Goal: Task Accomplishment & Management: Complete application form

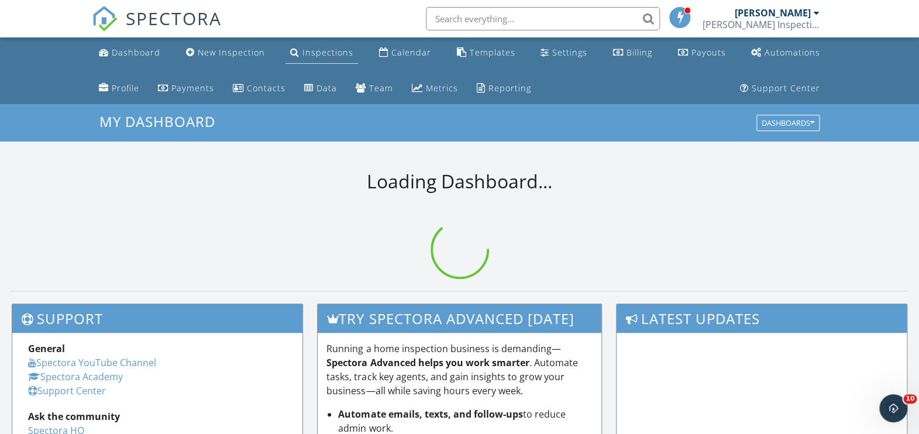
click at [303, 53] on div "Inspections" at bounding box center [328, 52] width 51 height 11
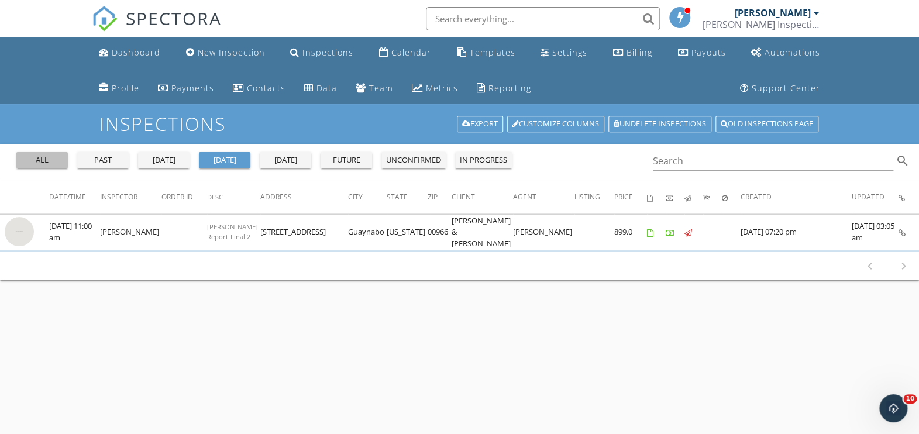
drag, startPoint x: 42, startPoint y: 153, endPoint x: 40, endPoint y: 167, distance: 14.2
click at [42, 162] on div "all" at bounding box center [42, 160] width 42 height 12
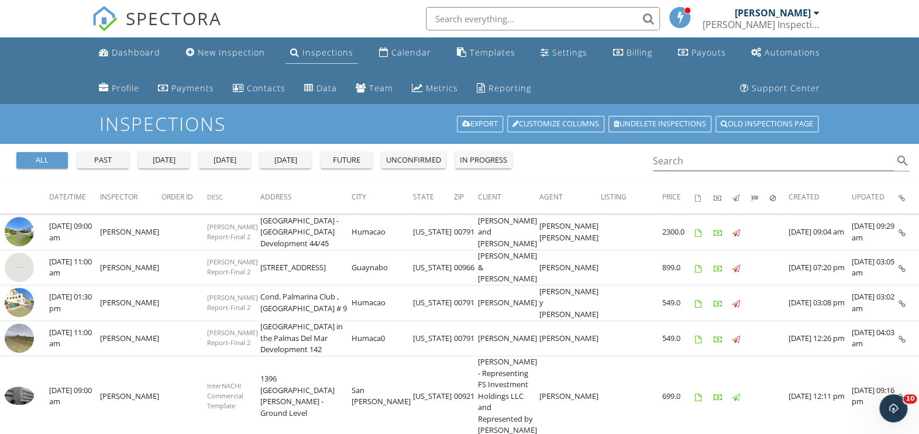
click at [303, 56] on div "Inspections" at bounding box center [328, 52] width 51 height 11
click at [311, 51] on div "Inspections" at bounding box center [328, 52] width 51 height 11
click at [206, 56] on div "New Inspection" at bounding box center [231, 52] width 67 height 11
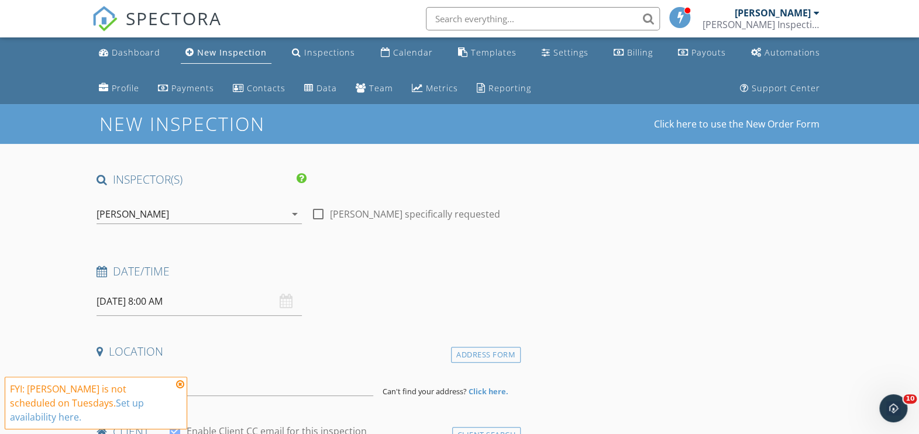
click at [182, 389] on icon at bounding box center [180, 384] width 8 height 9
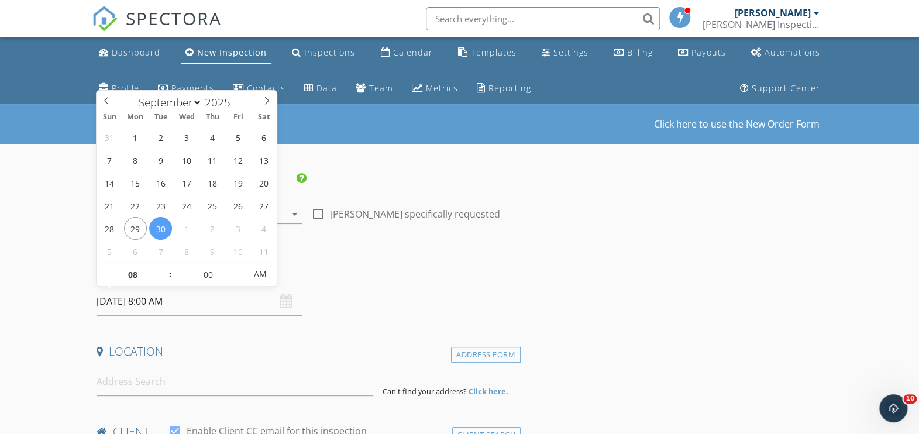
click at [168, 304] on input "[DATE] 8:00 AM" at bounding box center [199, 301] width 205 height 29
select select "9"
type input "[DATE] 8:00 AM"
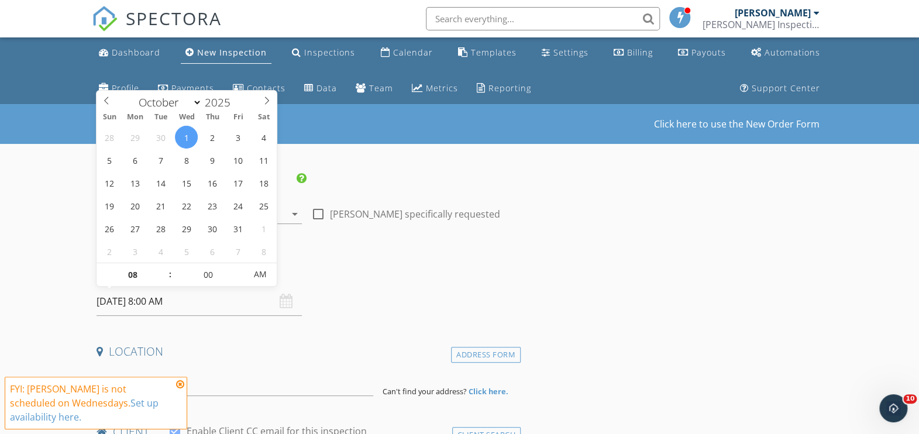
click at [377, 277] on h4 "Date/Time" at bounding box center [307, 271] width 420 height 15
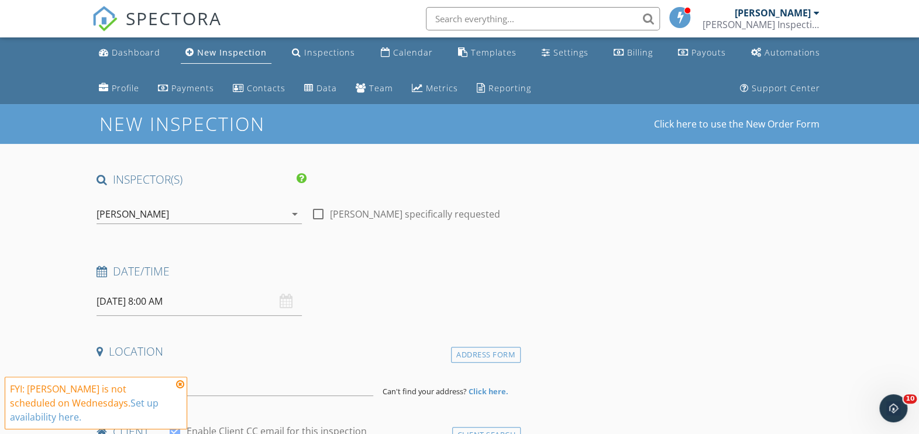
click at [182, 389] on icon at bounding box center [180, 384] width 8 height 9
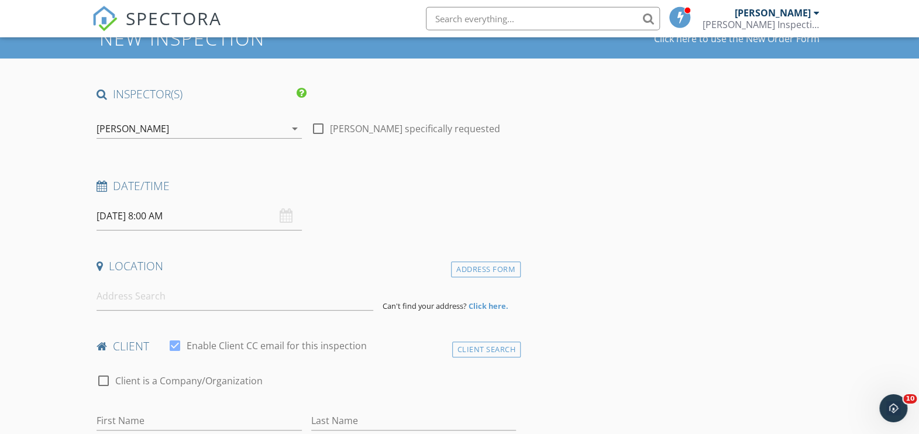
scroll to position [145, 0]
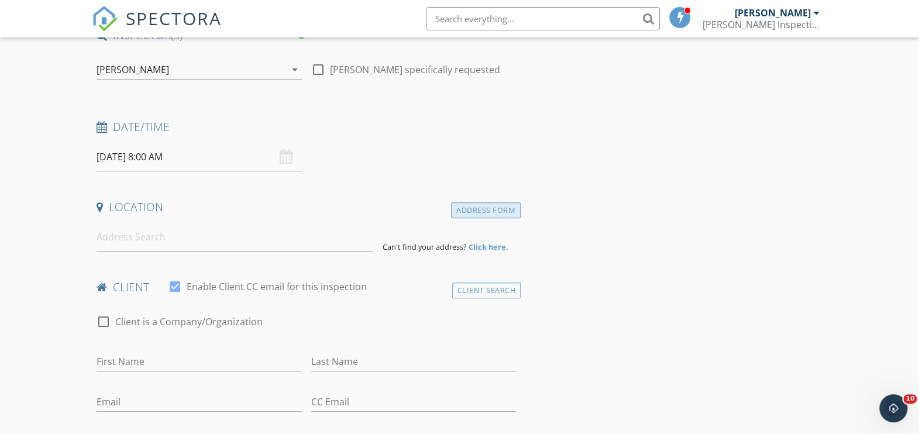
click at [466, 215] on div "Address Form" at bounding box center [486, 210] width 70 height 16
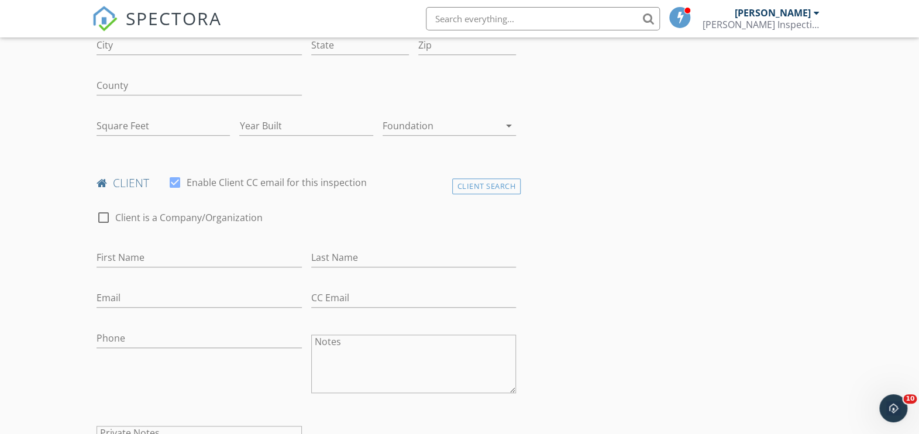
scroll to position [434, 0]
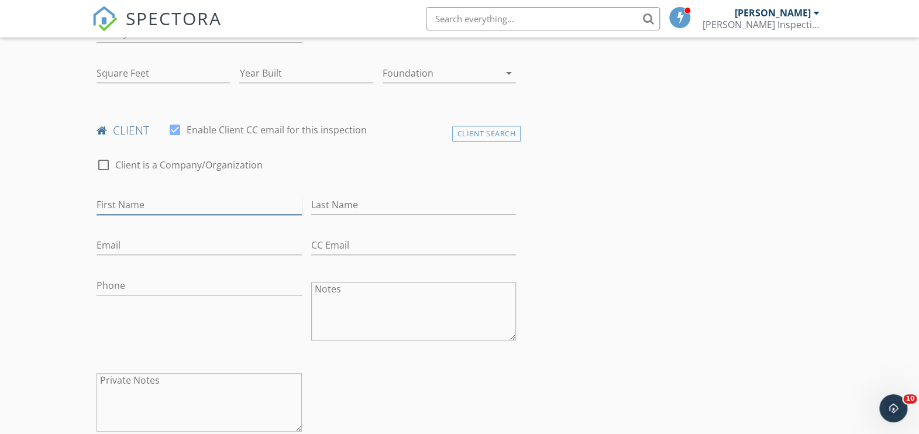
click at [162, 206] on input "First Name" at bounding box center [199, 204] width 205 height 19
click at [112, 206] on input "Alnaldo" at bounding box center [199, 204] width 205 height 19
click at [104, 207] on input "Alnaldo" at bounding box center [199, 204] width 205 height 19
drag, startPoint x: 103, startPoint y: 203, endPoint x: 109, endPoint y: 220, distance: 18.0
click at [103, 204] on input "arnaldo" at bounding box center [199, 204] width 205 height 19
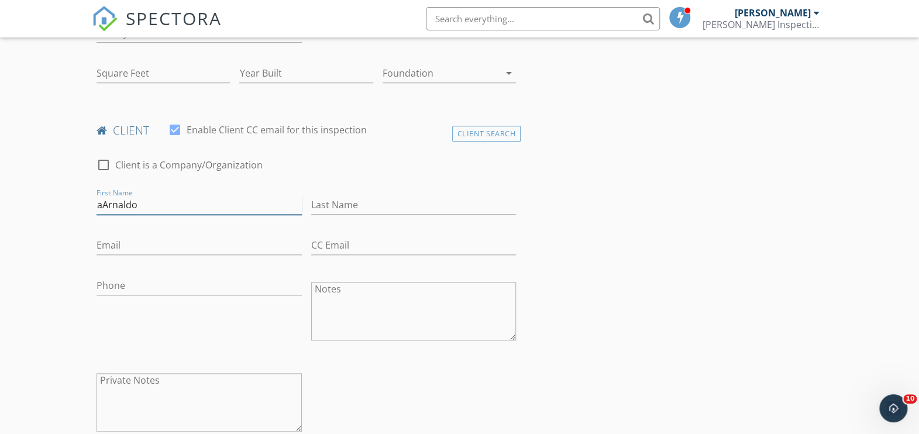
drag, startPoint x: 103, startPoint y: 206, endPoint x: 95, endPoint y: 216, distance: 12.9
click at [98, 213] on input "aArnaldo" at bounding box center [199, 204] width 205 height 19
click at [160, 205] on input "Arnaldo" at bounding box center [199, 204] width 205 height 19
type input "Arnaldo Ocasio"
click at [128, 288] on input "Phone" at bounding box center [199, 285] width 205 height 19
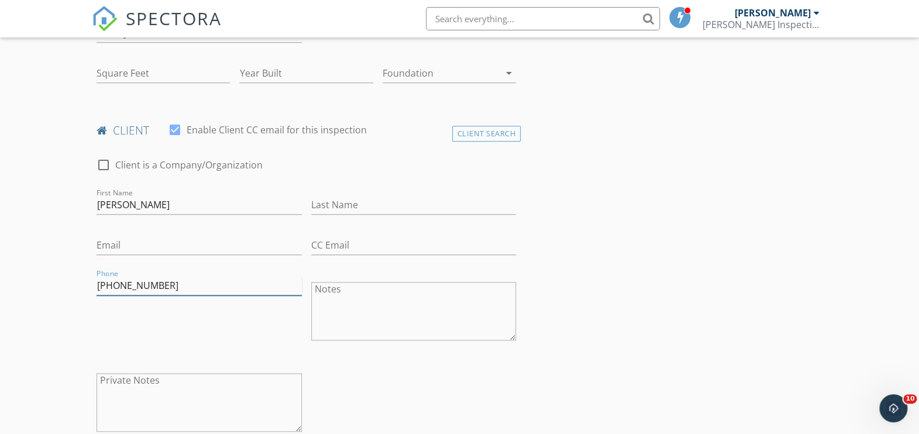
type input "919-414-9168"
click at [140, 248] on input "Email" at bounding box center [199, 245] width 205 height 19
type input "o"
click at [155, 246] on input "aocasio@cisc.com" at bounding box center [199, 245] width 205 height 19
type input "aocasio@cisco.com"
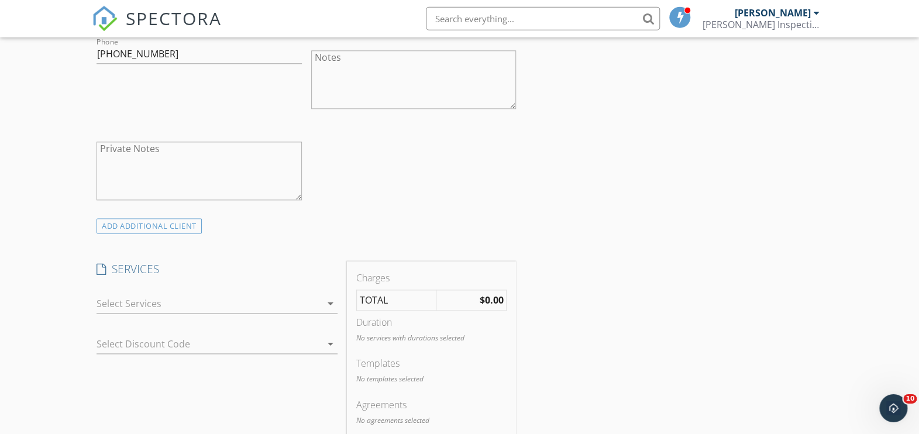
scroll to position [723, 0]
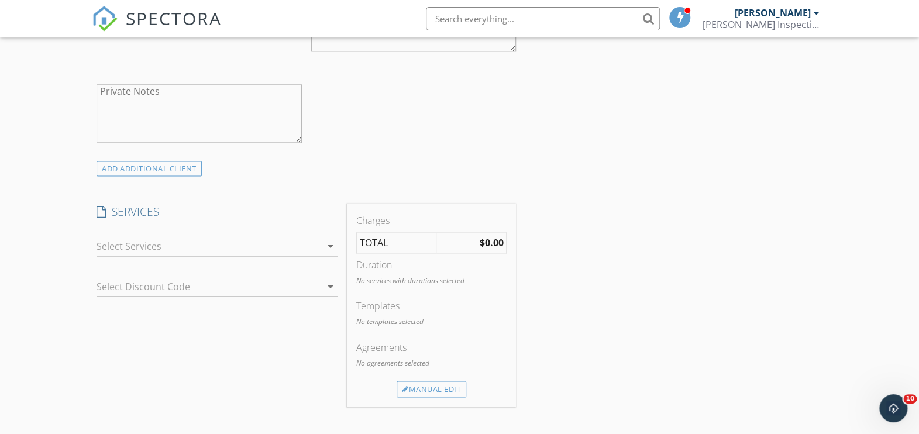
click at [329, 244] on icon "arrow_drop_down" at bounding box center [331, 246] width 14 height 14
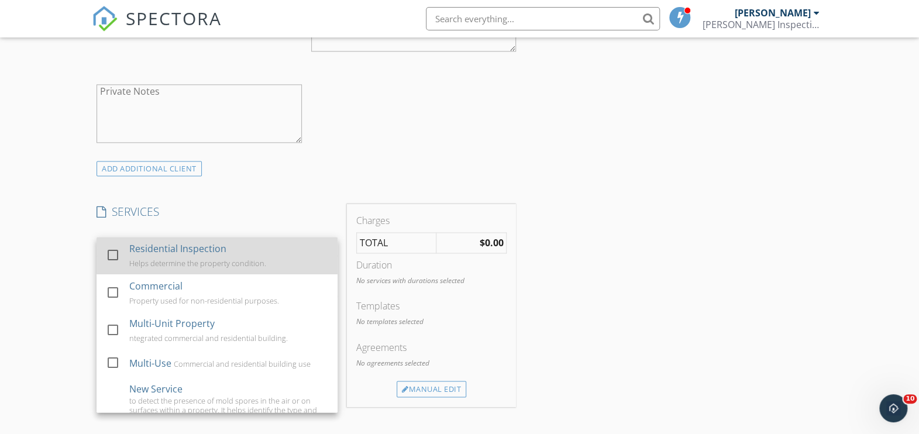
click at [115, 253] on div at bounding box center [113, 255] width 20 height 20
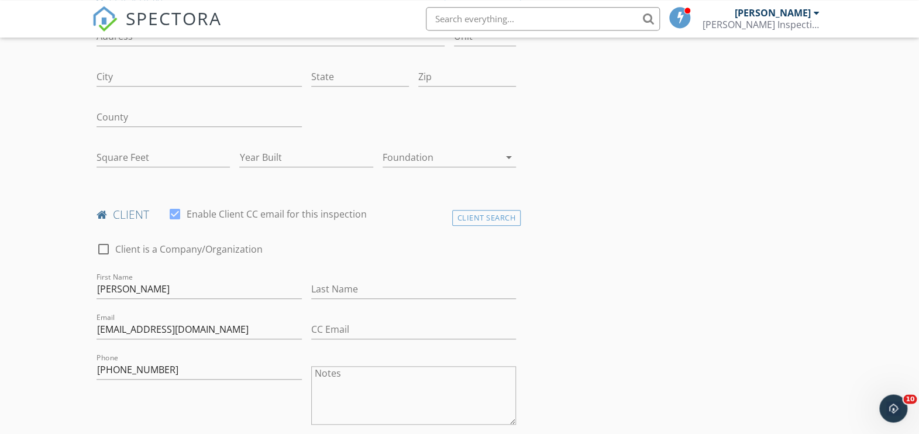
scroll to position [289, 0]
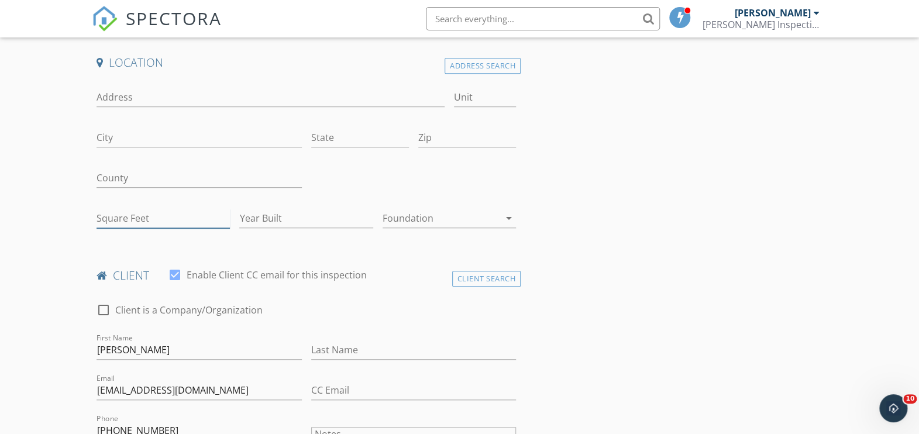
click at [174, 214] on input "Square Feet" at bounding box center [163, 218] width 133 height 19
type input "1842"
click at [399, 296] on div "check_box_outline_blank Client is a Company/Organization" at bounding box center [306, 311] width 429 height 40
click at [511, 217] on icon "arrow_drop_down" at bounding box center [509, 218] width 14 height 14
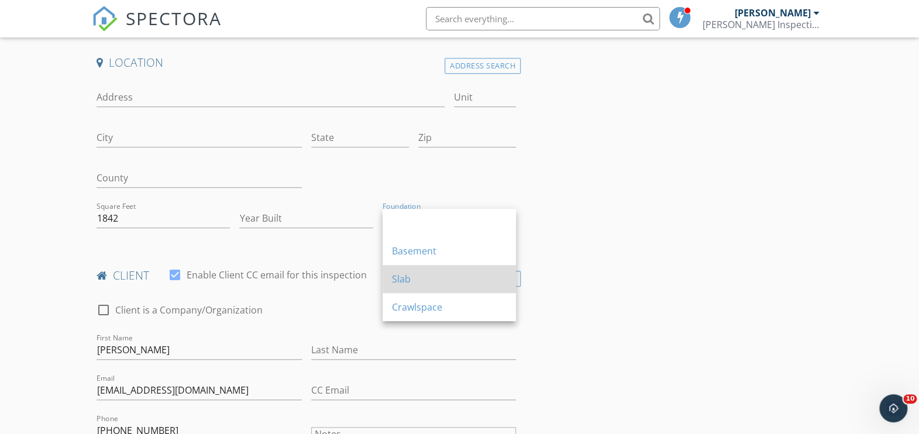
click at [416, 278] on div "Slab" at bounding box center [449, 279] width 115 height 14
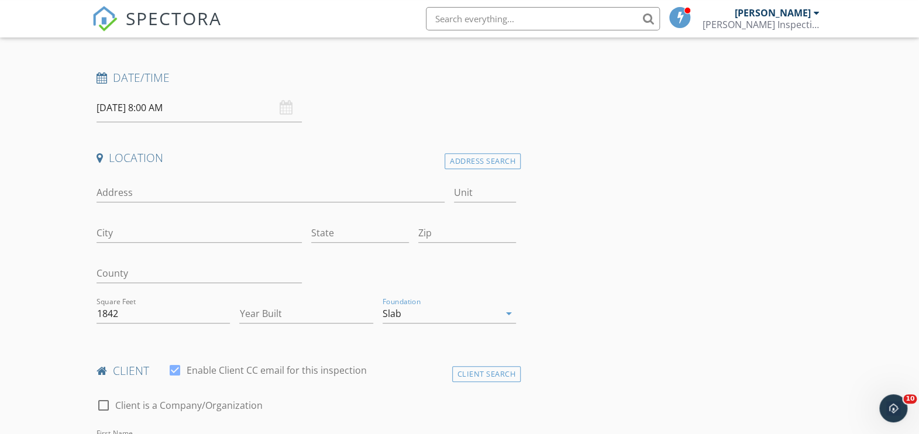
scroll to position [145, 0]
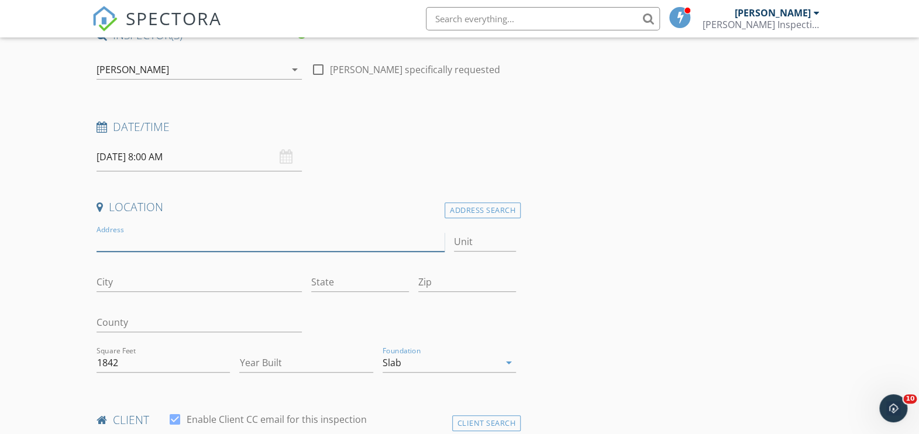
drag, startPoint x: 145, startPoint y: 240, endPoint x: 416, endPoint y: 296, distance: 276.7
click at [145, 241] on input "Address" at bounding box center [271, 241] width 348 height 19
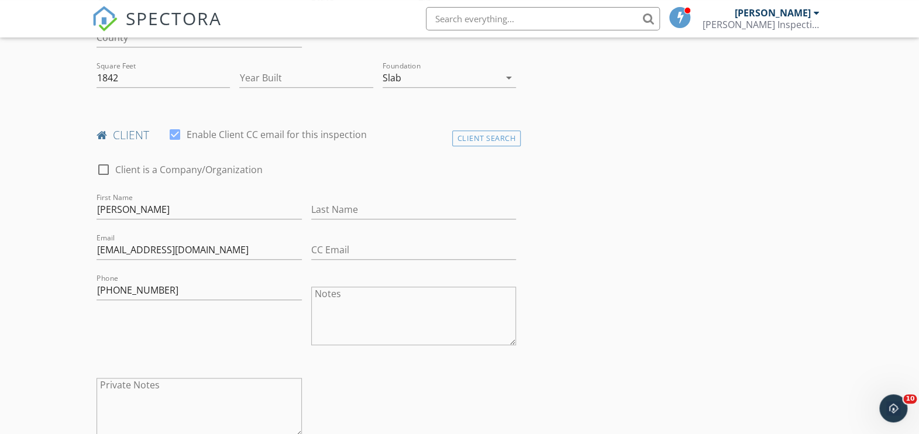
scroll to position [434, 0]
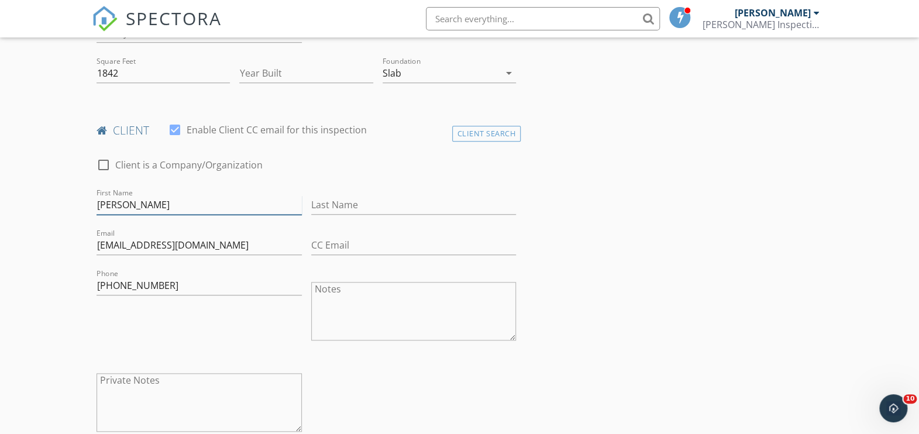
drag, startPoint x: 167, startPoint y: 203, endPoint x: 191, endPoint y: 224, distance: 31.9
click at [173, 208] on input "Arnaldo Ocasio" at bounding box center [199, 204] width 205 height 19
type input "[PERSON_NAME] & [PERSON_NAME]"
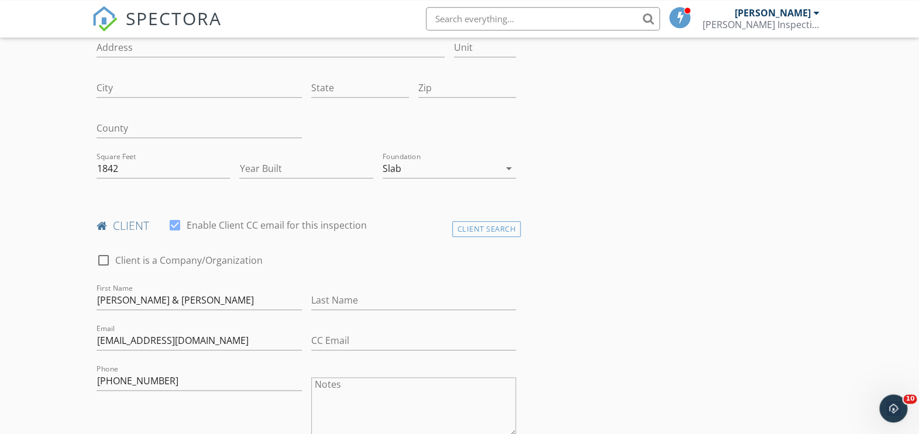
scroll to position [289, 0]
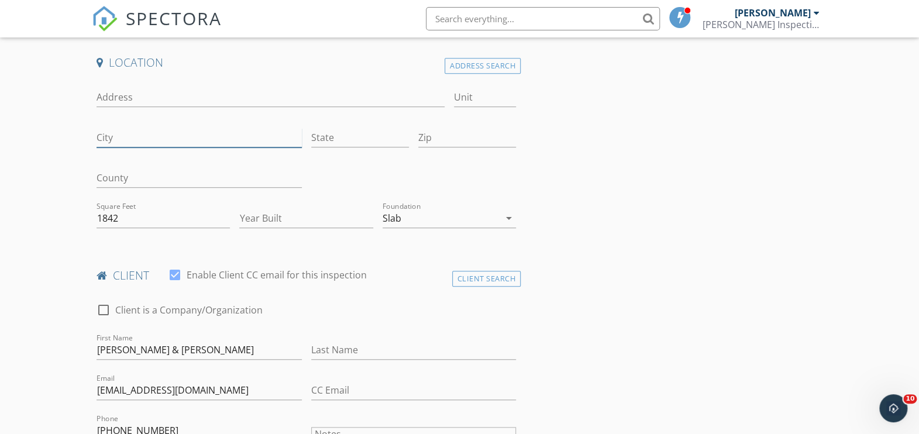
click at [152, 140] on input "City" at bounding box center [199, 137] width 205 height 19
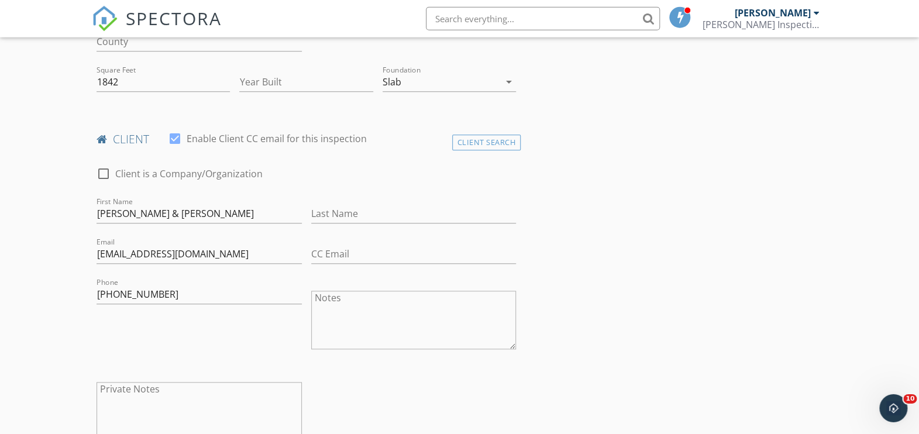
scroll to position [434, 0]
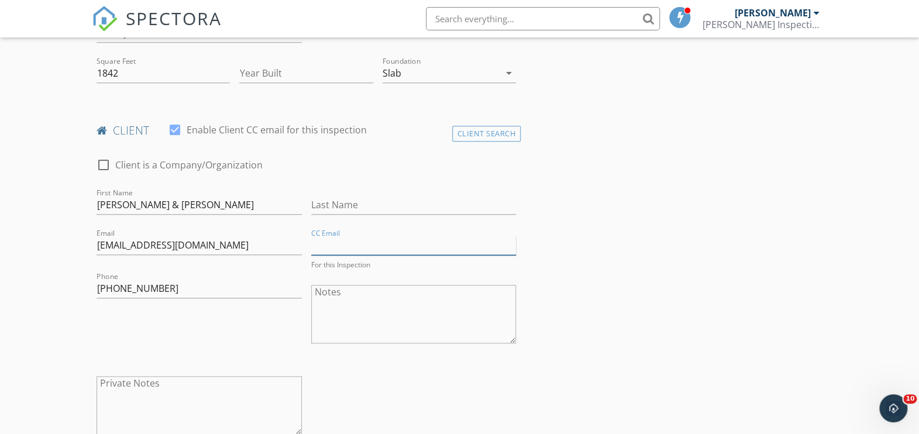
click at [359, 246] on input "CC Email" at bounding box center [413, 245] width 205 height 19
type input "bjocasio00721@gmail.com"
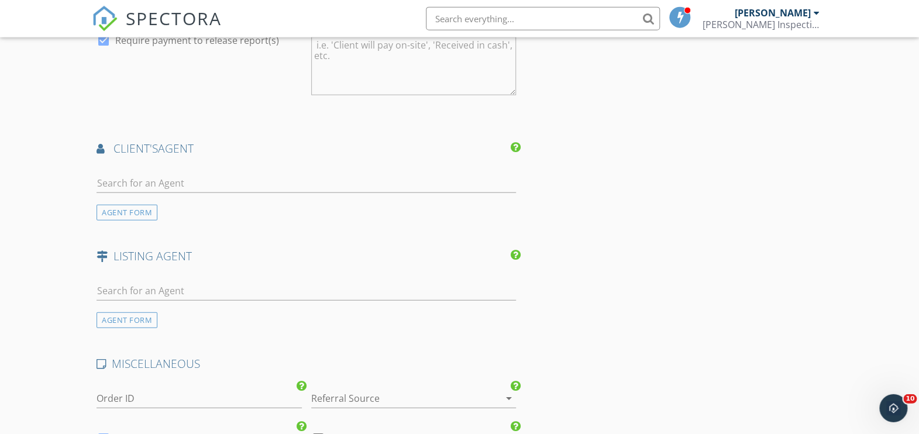
scroll to position [1303, 0]
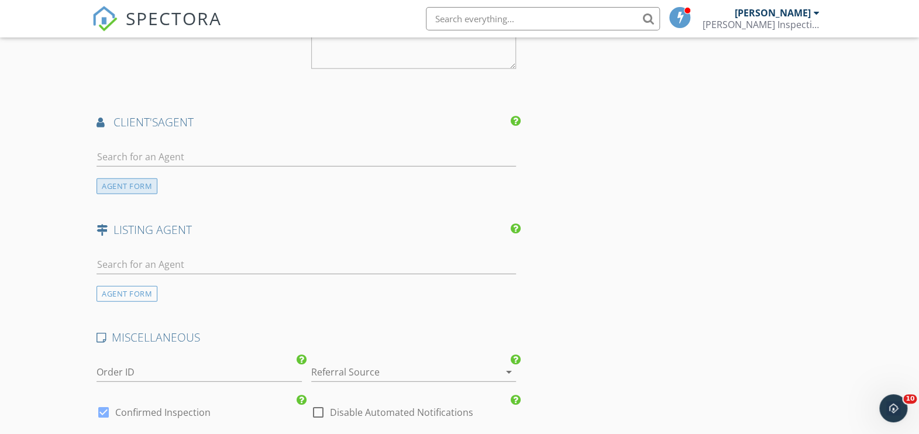
click at [116, 189] on div "AGENT FORM" at bounding box center [127, 186] width 61 height 16
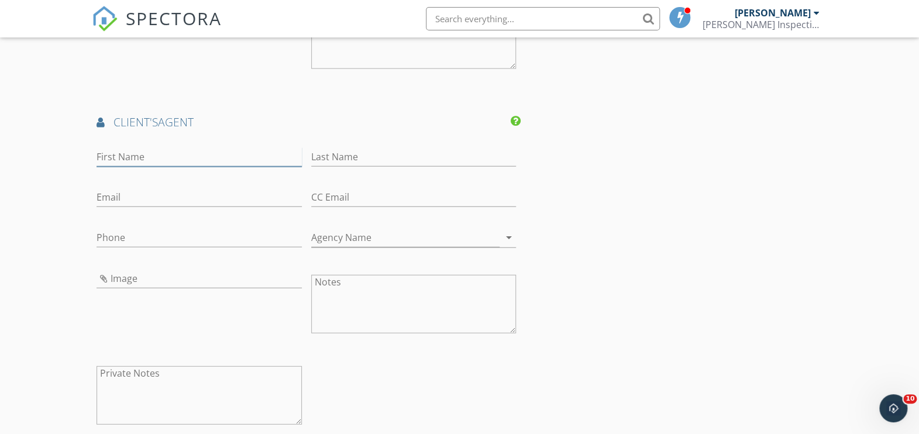
click at [205, 155] on input "First Name" at bounding box center [199, 156] width 205 height 19
type input "[PERSON_NAME] [PERSON_NAME]"
click at [146, 196] on input "Email" at bounding box center [199, 197] width 205 height 19
click at [149, 197] on input "Email" at bounding box center [199, 197] width 205 height 19
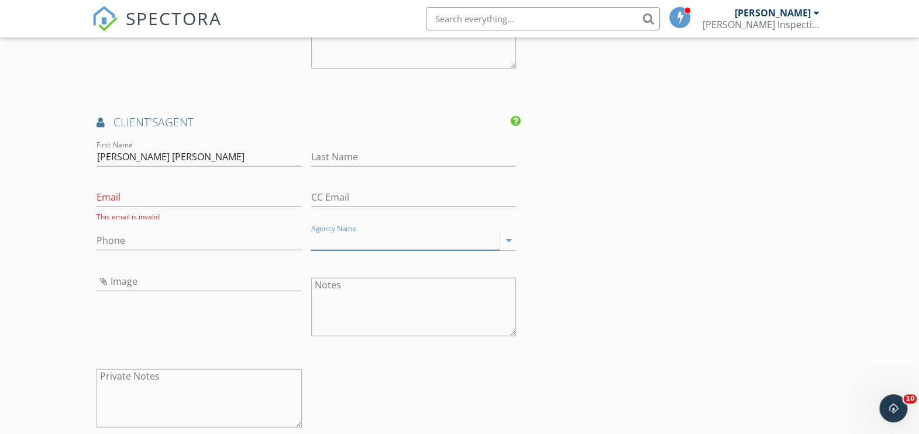
click at [382, 233] on input "Agency Name" at bounding box center [405, 240] width 189 height 19
click at [153, 240] on input "Phone" at bounding box center [199, 240] width 205 height 19
type input "Relity Realty"
click at [160, 242] on input "Phone" at bounding box center [199, 240] width 205 height 19
type input "787-234-8524"
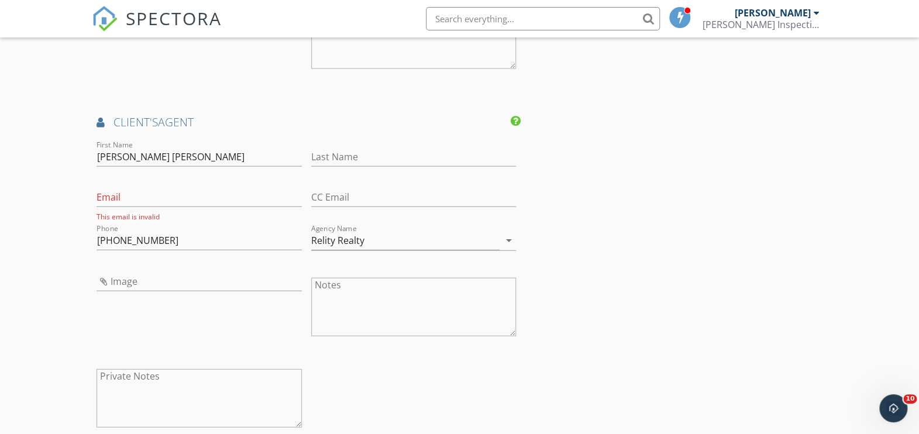
click at [153, 193] on input "Email" at bounding box center [199, 197] width 205 height 19
drag, startPoint x: 139, startPoint y: 197, endPoint x: 170, endPoint y: 242, distance: 54.2
click at [138, 199] on input "calderonjrealityrealtypr.com" at bounding box center [199, 197] width 205 height 19
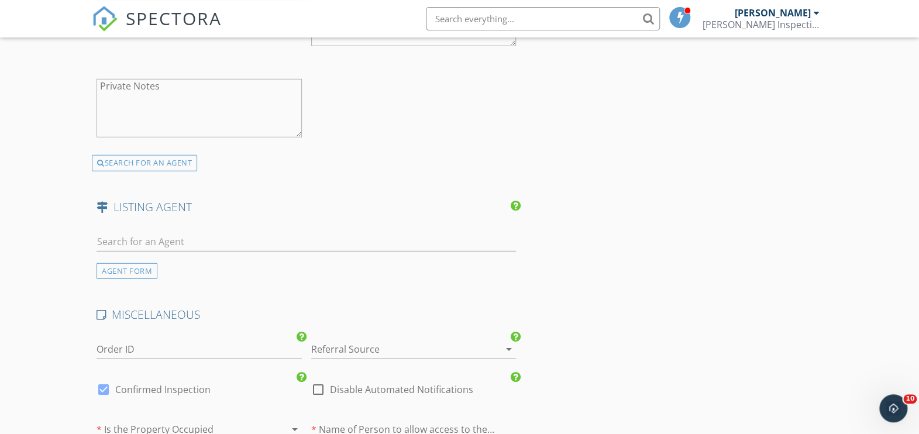
scroll to position [1592, 0]
type input "calderonj@realityrealtypr.com"
click at [507, 348] on icon "arrow_drop_down" at bounding box center [509, 348] width 14 height 14
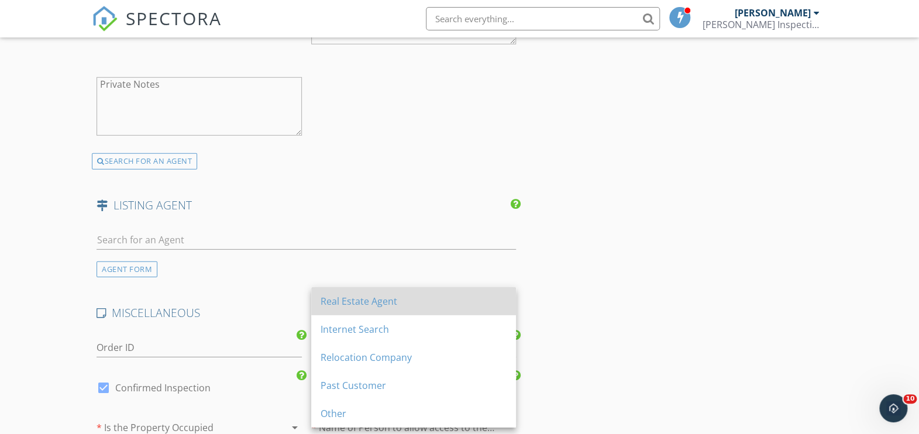
click at [367, 297] on div "Real Estate Agent" at bounding box center [414, 301] width 186 height 14
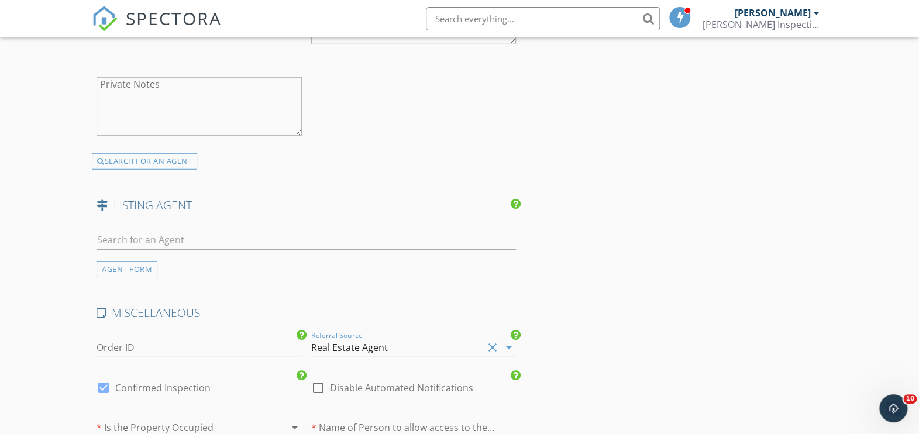
scroll to position [1881, 0]
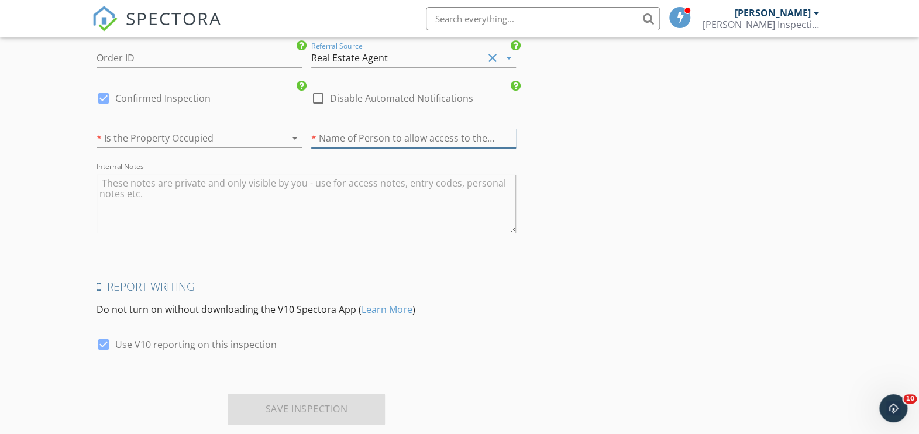
click at [335, 136] on input "text" at bounding box center [413, 138] width 205 height 19
type input "[PERSON_NAME]"
click at [296, 138] on icon "arrow_drop_down" at bounding box center [295, 138] width 14 height 14
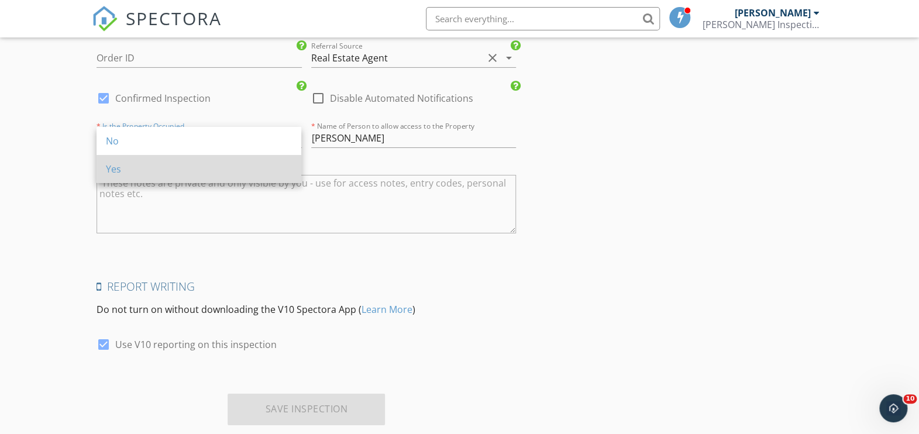
click at [177, 169] on div "Yes" at bounding box center [199, 169] width 186 height 14
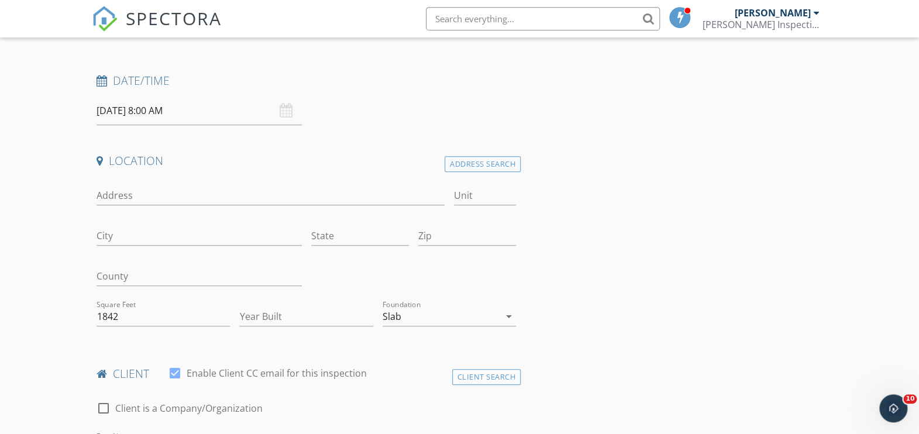
scroll to position [145, 0]
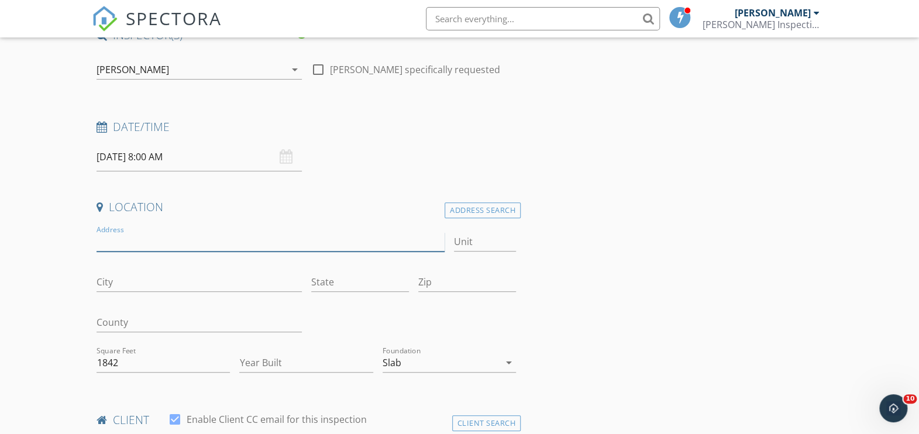
click at [122, 241] on input "Address" at bounding box center [271, 241] width 348 height 19
type input "180 Palmas Drive"
click at [475, 243] on input "Unit" at bounding box center [485, 241] width 62 height 19
type input "# 0204"
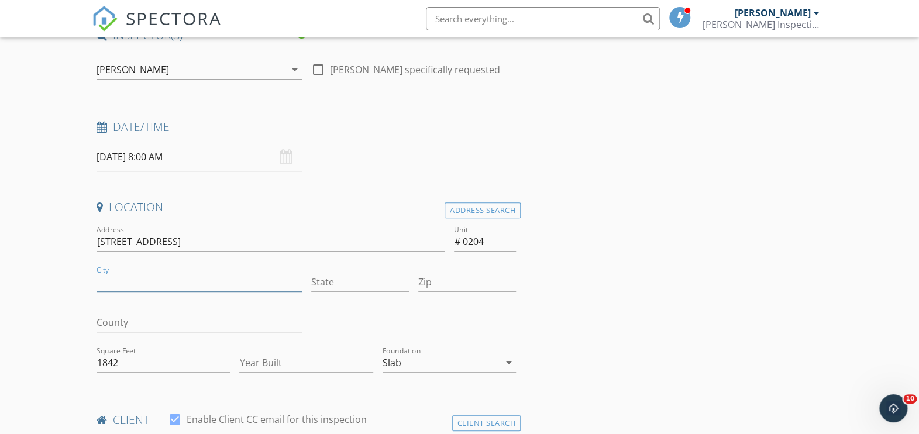
click at [118, 282] on input "City" at bounding box center [199, 282] width 205 height 19
type input "Humacao"
click at [341, 284] on input "State" at bounding box center [360, 282] width 98 height 19
type input "[US_STATE]"
click at [465, 284] on input "Zip" at bounding box center [467, 282] width 98 height 19
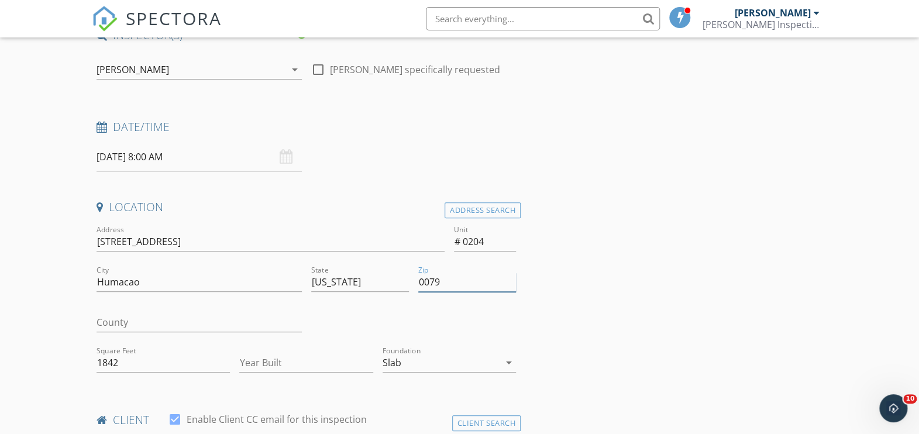
type input "00791"
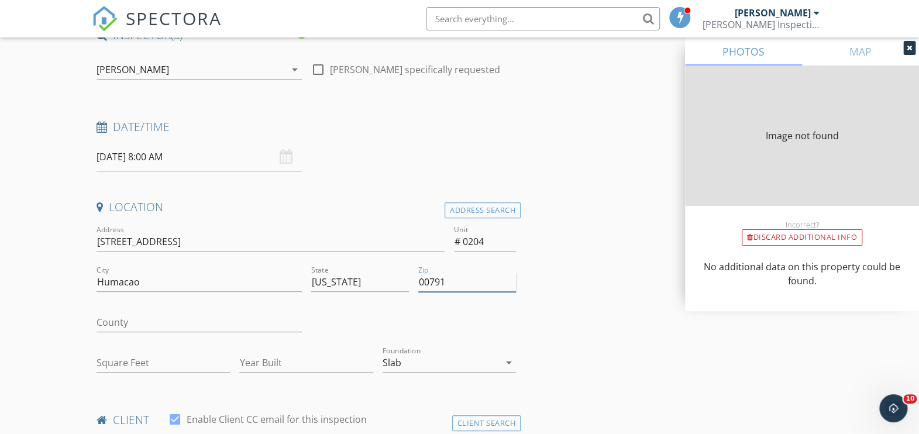
type input "00791"
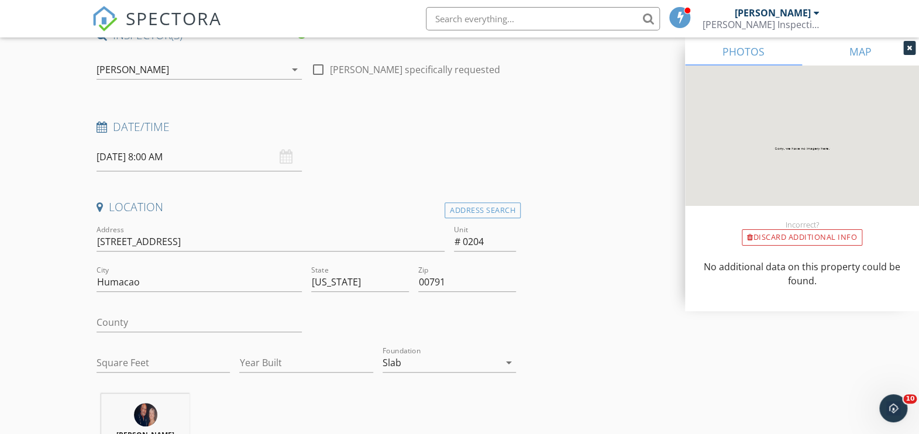
drag, startPoint x: 906, startPoint y: 45, endPoint x: 897, endPoint y: 49, distance: 10.0
click at [906, 44] on div at bounding box center [910, 48] width 12 height 14
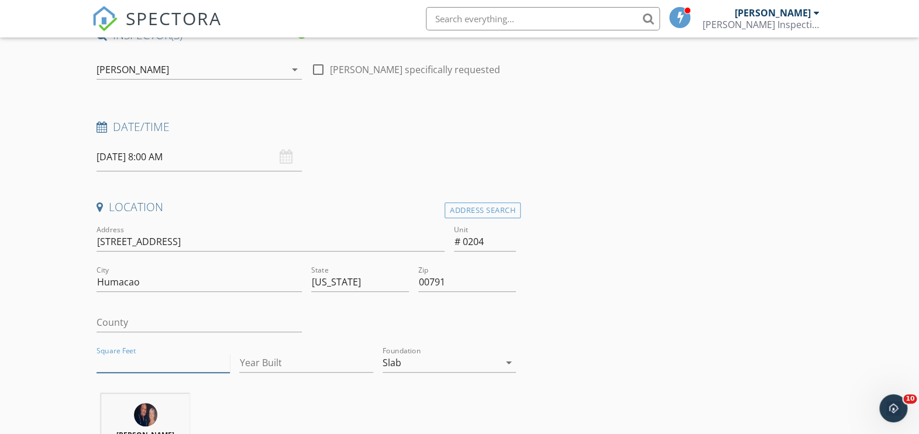
click at [131, 359] on input "Square Feet" at bounding box center [163, 362] width 133 height 19
type input "1842"
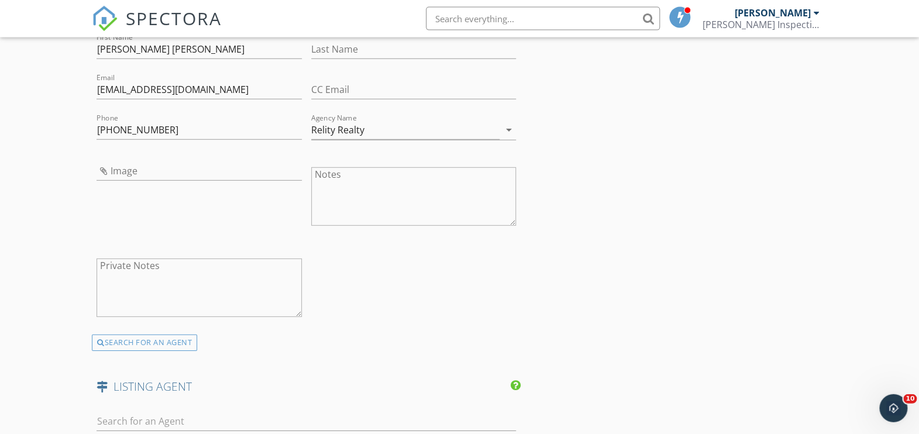
scroll to position [1447, 0]
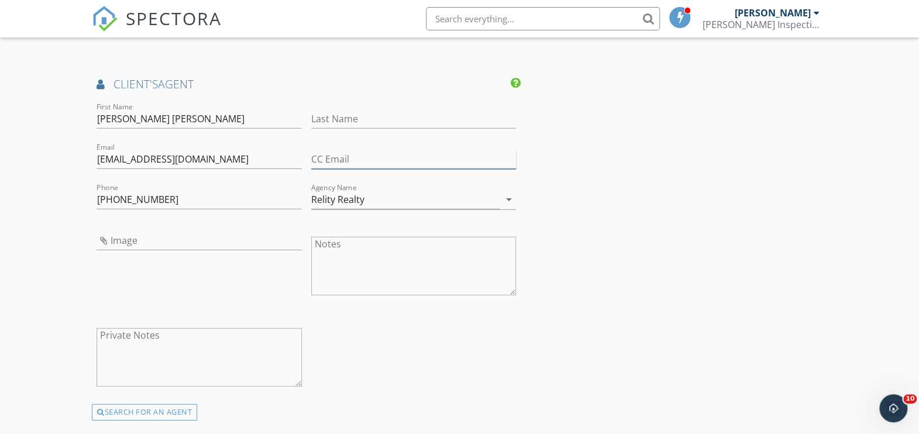
click at [344, 157] on input "CC Email" at bounding box center [413, 159] width 205 height 19
type input "voliveras@blueribbonpr.com"
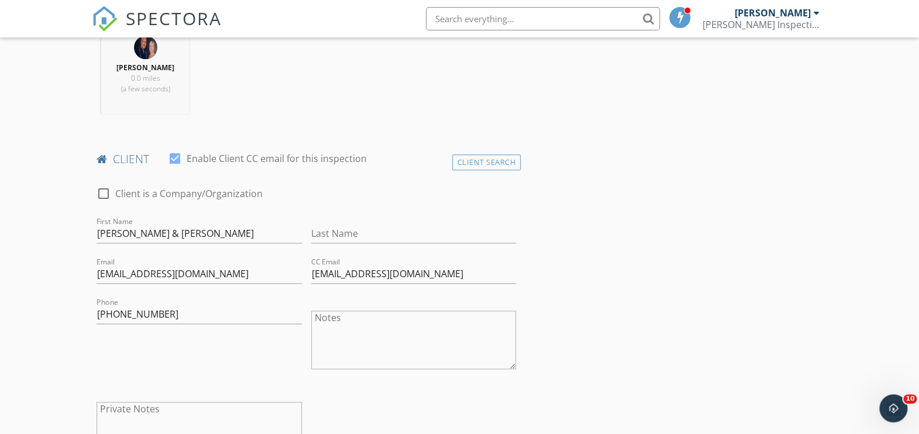
scroll to position [579, 0]
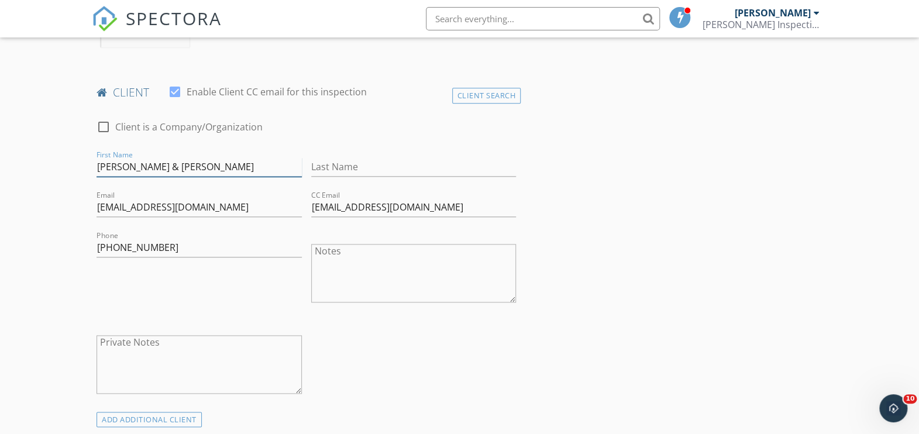
drag, startPoint x: 247, startPoint y: 166, endPoint x: 255, endPoint y: 214, distance: 48.0
click at [243, 170] on input "[PERSON_NAME] & [PERSON_NAME]" at bounding box center [199, 166] width 205 height 19
type input "[PERSON_NAME] & [PERSON_NAME]"
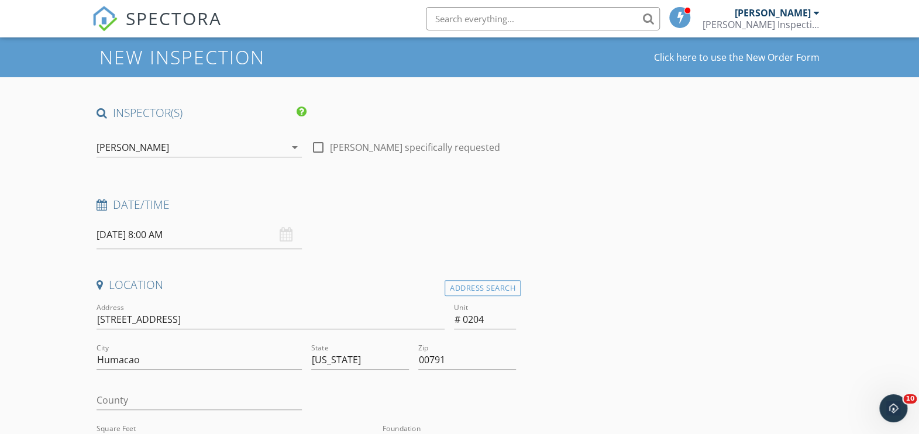
scroll to position [0, 0]
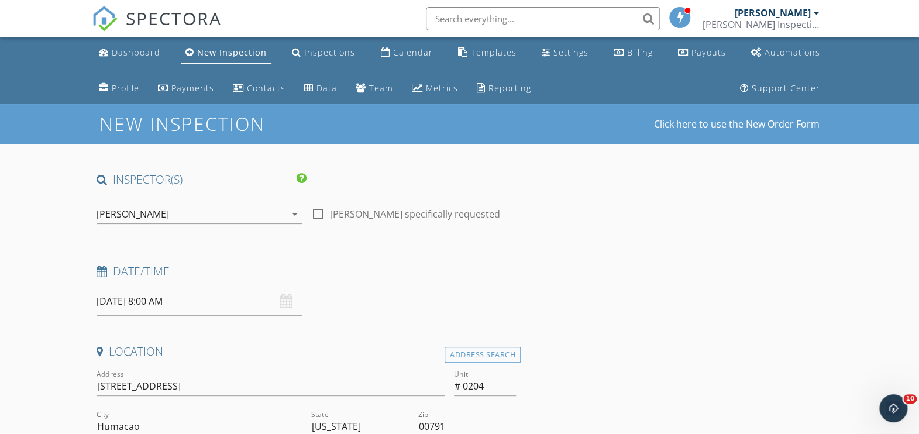
click at [291, 214] on icon "arrow_drop_down" at bounding box center [295, 214] width 14 height 14
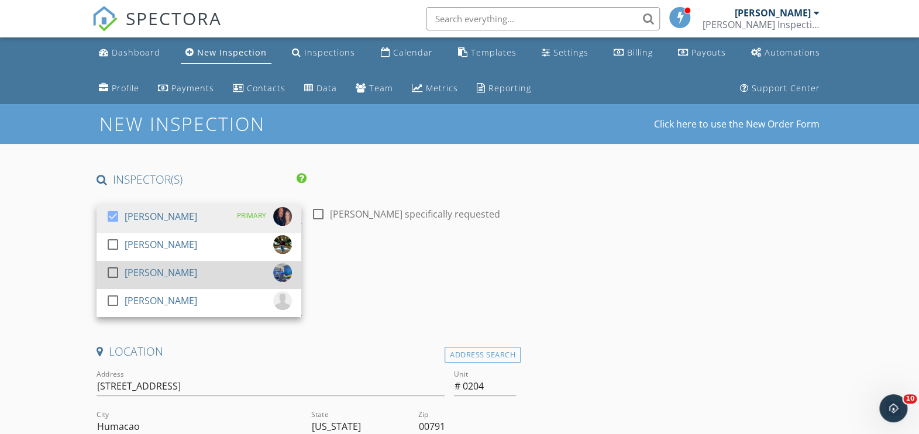
click at [114, 276] on div at bounding box center [113, 273] width 20 height 20
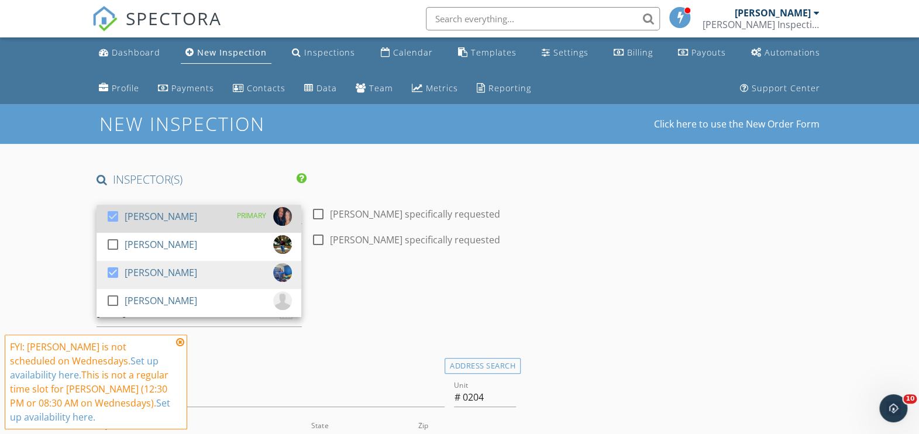
click at [111, 218] on div at bounding box center [113, 217] width 20 height 20
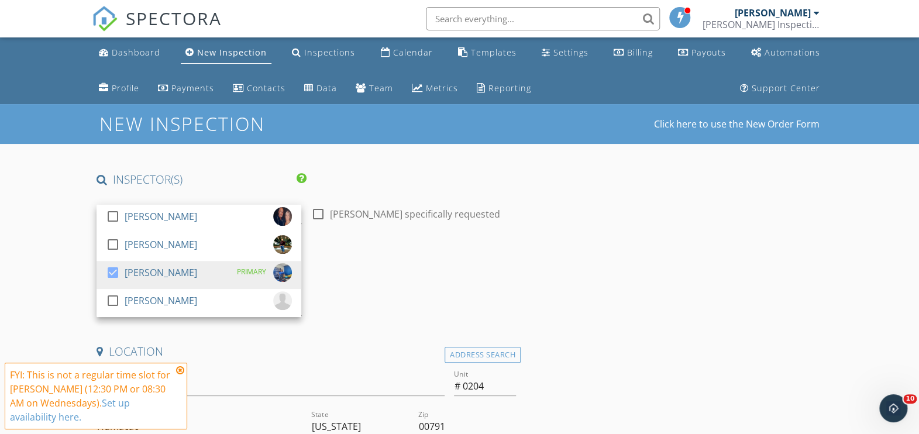
click at [180, 374] on icon at bounding box center [180, 370] width 8 height 9
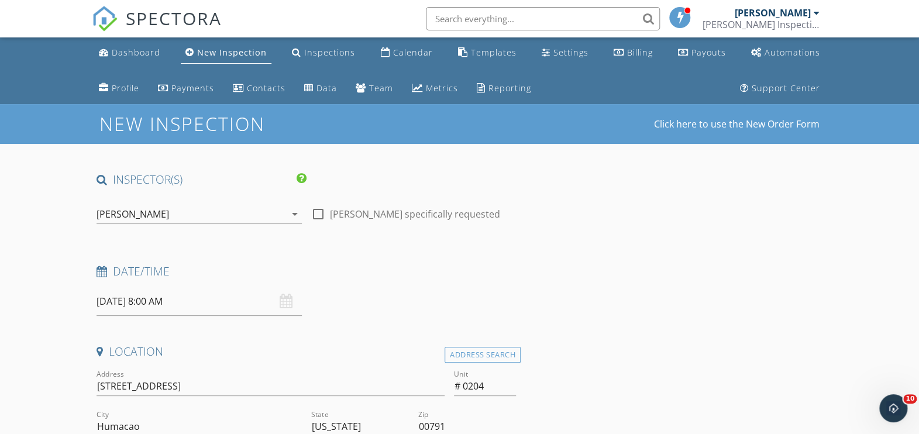
click at [119, 305] on input "10/01/2025 8:00 AM" at bounding box center [199, 301] width 205 height 29
drag, startPoint x: 256, startPoint y: 354, endPoint x: 215, endPoint y: 339, distance: 43.5
click at [254, 356] on h4 "Location" at bounding box center [307, 351] width 420 height 15
drag, startPoint x: 159, startPoint y: 304, endPoint x: 200, endPoint y: 383, distance: 89.3
click at [159, 309] on input "10/01/2025 8:00 AM" at bounding box center [199, 301] width 205 height 29
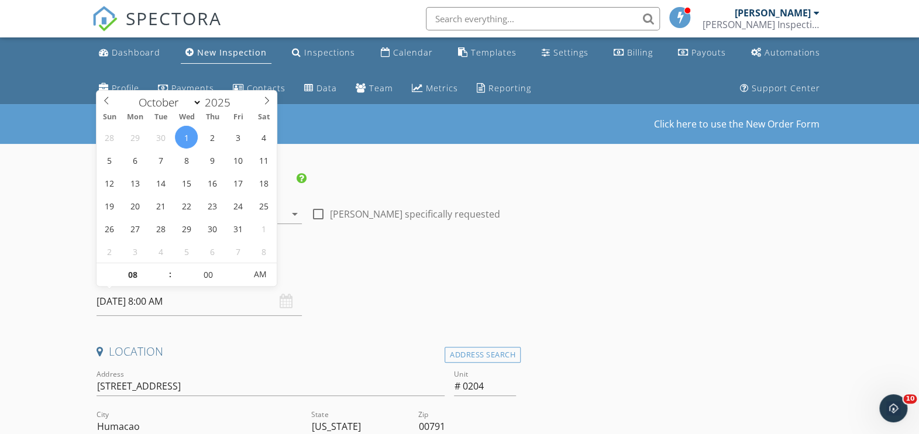
drag, startPoint x: 153, startPoint y: 300, endPoint x: 169, endPoint y: 356, distance: 58.5
click at [153, 301] on input "10/01/2025 8:00 AM" at bounding box center [199, 301] width 205 height 29
select select "8"
type input "12"
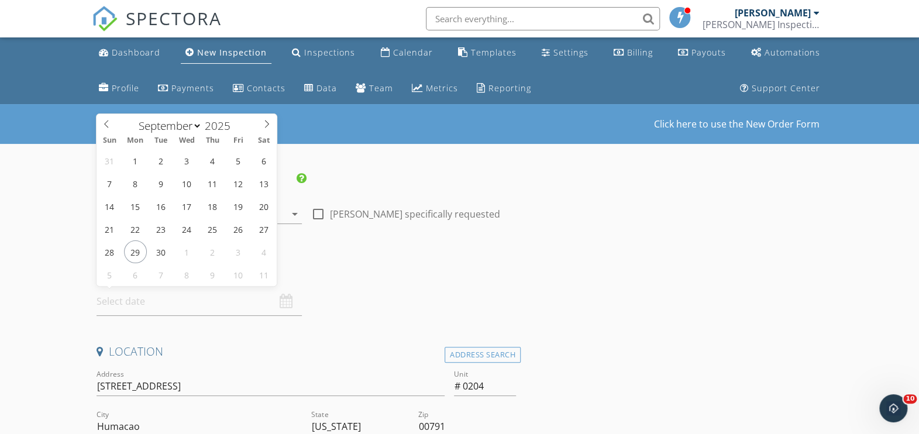
click at [152, 304] on input "text" at bounding box center [199, 301] width 205 height 29
select select "9"
click at [266, 126] on icon at bounding box center [267, 124] width 8 height 8
type input "10/01/2025 12:00 PM"
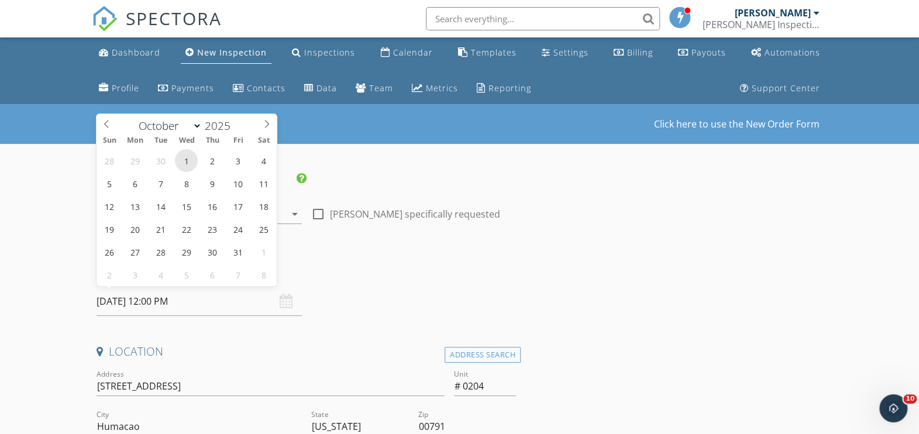
scroll to position [1, 0]
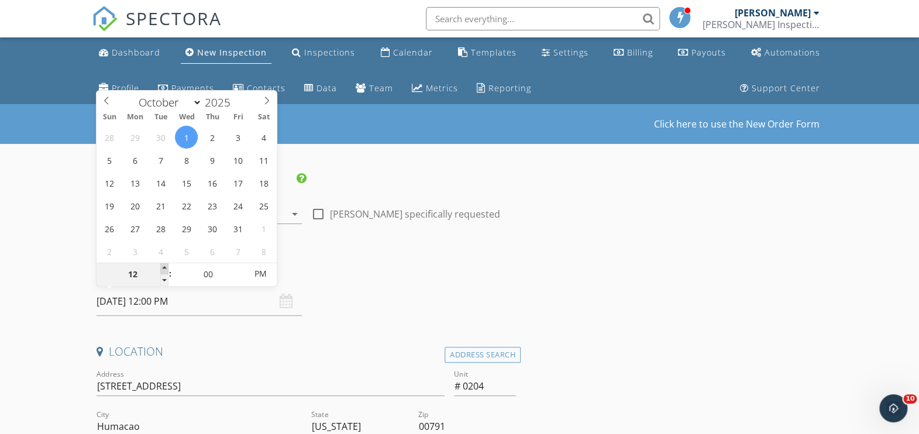
type input "01"
type input "10/01/2025 1:00 PM"
click at [162, 264] on span at bounding box center [164, 269] width 8 height 12
type input "02"
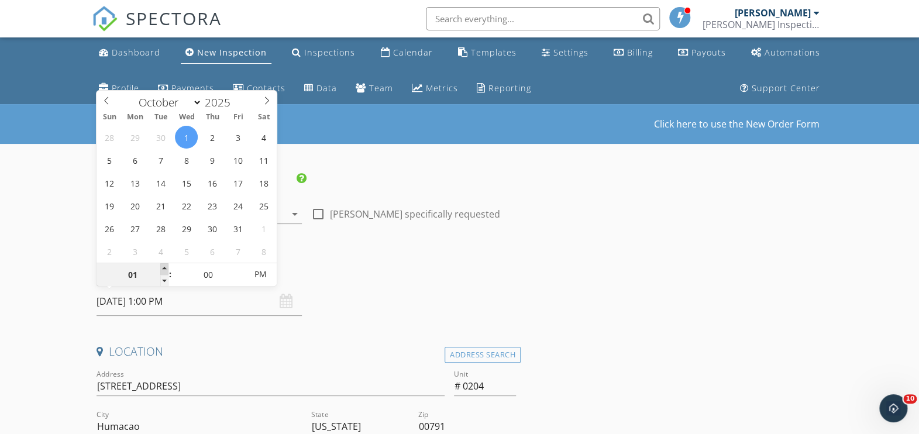
type input "10/01/2025 2:00 PM"
click at [162, 264] on span at bounding box center [164, 269] width 8 height 12
type input "03"
type input "10/01/2025 3:00 PM"
click at [162, 264] on span at bounding box center [164, 269] width 8 height 12
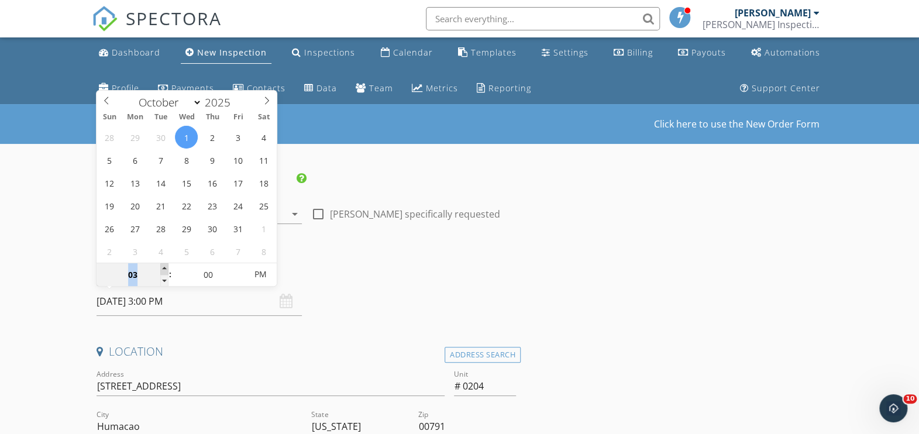
type input "04"
type input "10/01/2025 4:00 PM"
click at [162, 264] on span at bounding box center [164, 269] width 8 height 12
type input "05"
type input "10/01/2025 5:00 PM"
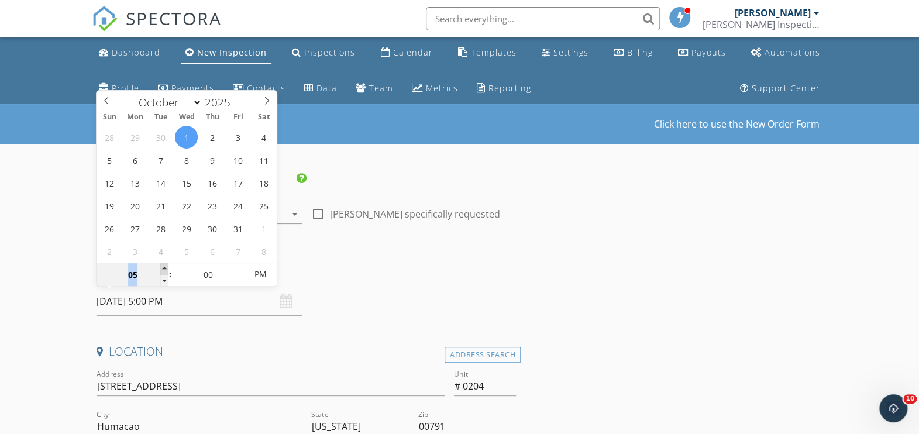
click at [162, 264] on span at bounding box center [164, 269] width 8 height 12
type input "06"
type input "10/01/2025 6:00 PM"
click at [162, 264] on span at bounding box center [164, 269] width 8 height 12
type input "07"
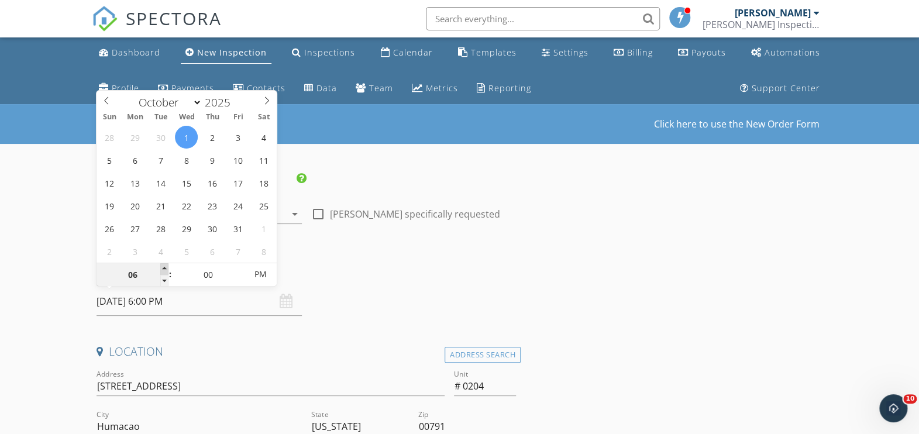
type input "10/01/2025 7:00 PM"
click at [162, 264] on span at bounding box center [164, 269] width 8 height 12
type input "08"
type input "10/01/2025 8:00 PM"
click at [162, 264] on span at bounding box center [164, 269] width 8 height 12
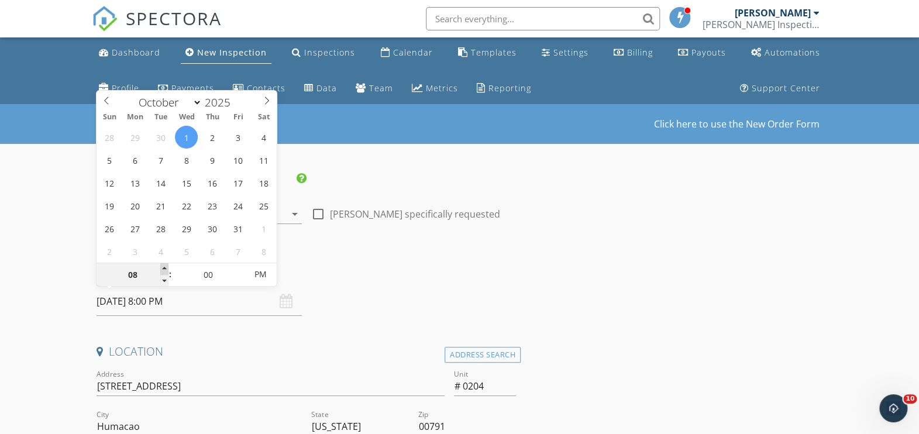
type input "09"
type input "10/01/2025 9:00 PM"
click at [162, 264] on span at bounding box center [164, 269] width 8 height 12
type input "05"
type input "10/01/2025 9:05 PM"
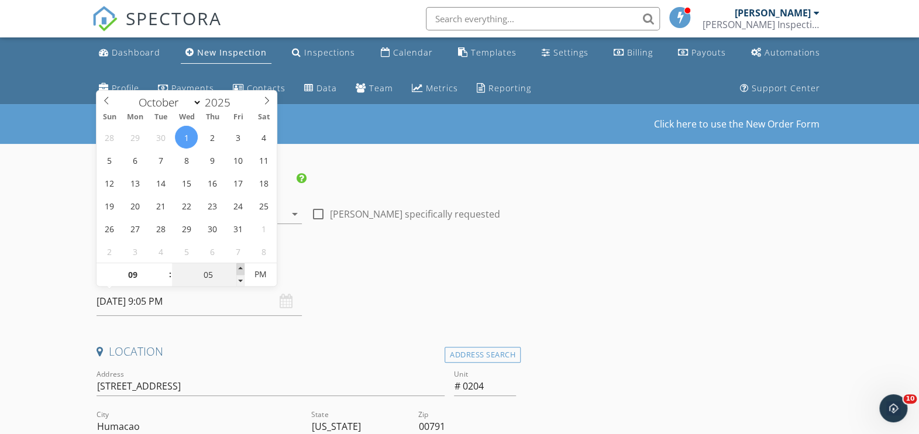
click at [238, 271] on span at bounding box center [240, 269] width 8 height 12
type input "10"
type input "10/01/2025 9:10 PM"
click at [240, 267] on span at bounding box center [240, 269] width 8 height 12
type input "05"
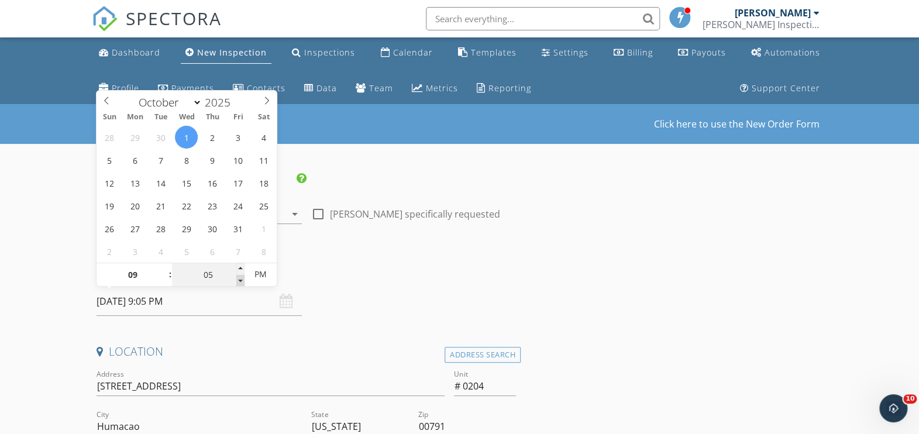
click at [239, 281] on span at bounding box center [240, 281] width 8 height 12
type input "10/01/2025 9:05 AM"
click at [261, 276] on span "AM" at bounding box center [261, 274] width 32 height 23
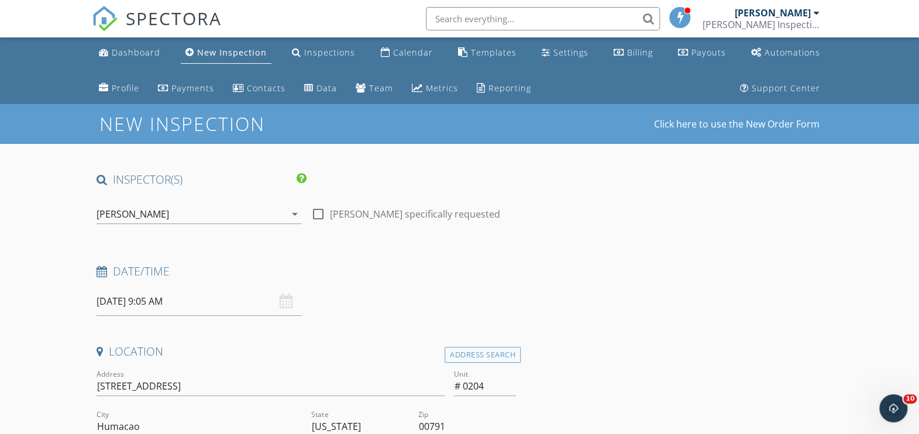
click at [363, 266] on h4 "Date/Time" at bounding box center [307, 271] width 420 height 15
click at [175, 307] on input "10/01/2025 9:05 AM" at bounding box center [199, 301] width 205 height 29
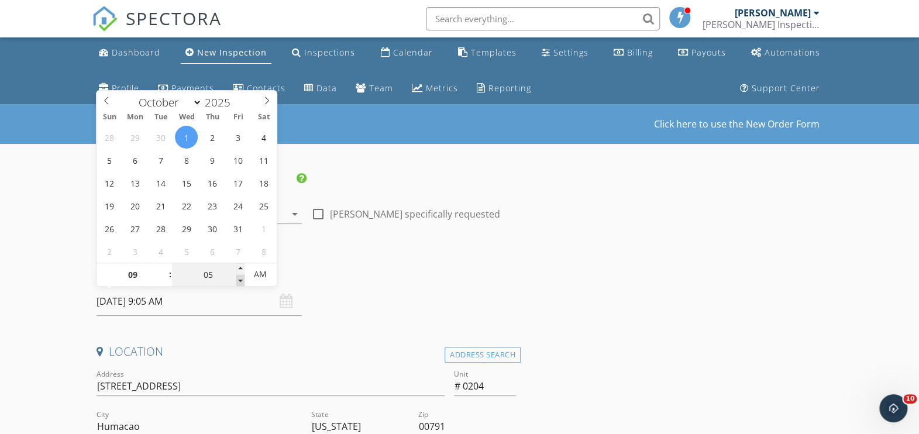
type input "00"
type input "10/01/2025 9:00 AM"
click at [240, 281] on span at bounding box center [240, 281] width 8 height 12
type input "08"
type input "55"
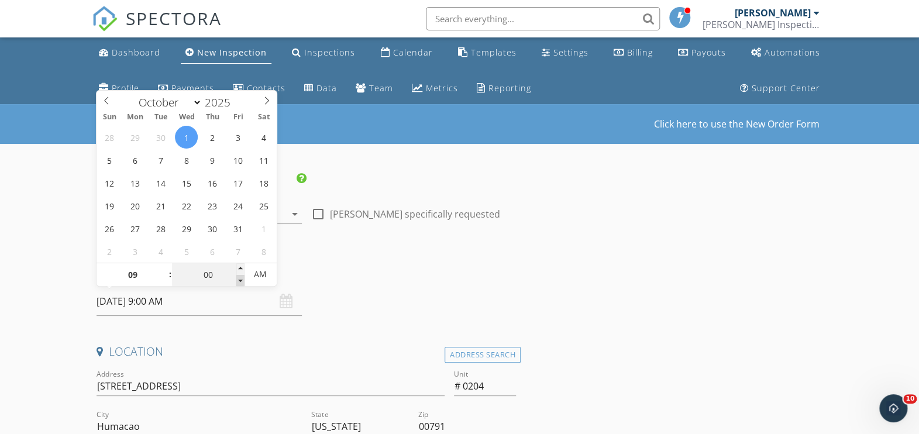
type input "10/01/2025 8:55 AM"
click at [240, 281] on span at bounding box center [240, 281] width 8 height 12
type input "09"
type input "00"
type input "10/01/2025 9:00 AM"
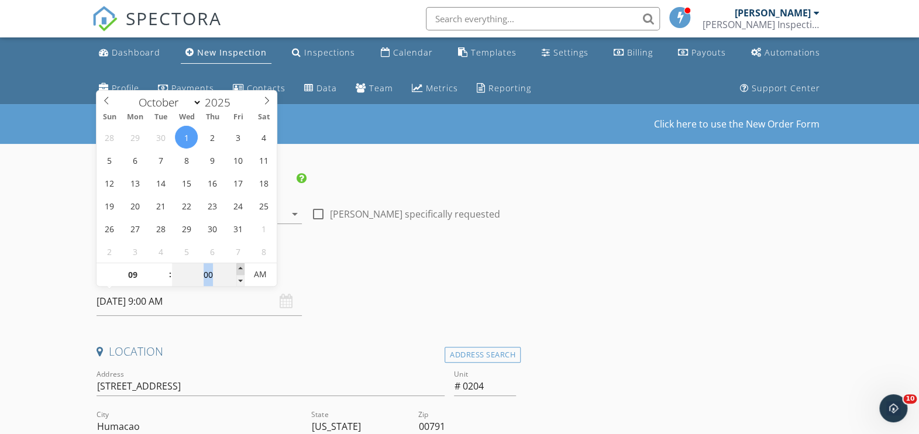
click at [242, 267] on span at bounding box center [240, 269] width 8 height 12
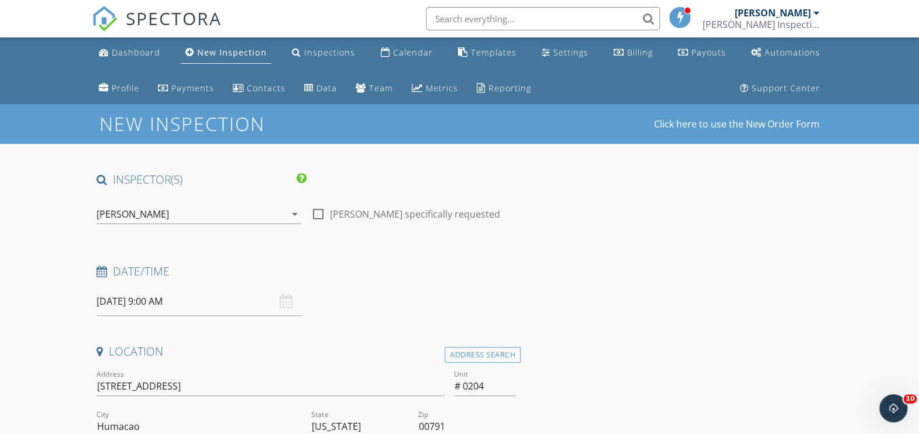
click at [353, 273] on h4 "Date/Time" at bounding box center [307, 271] width 420 height 15
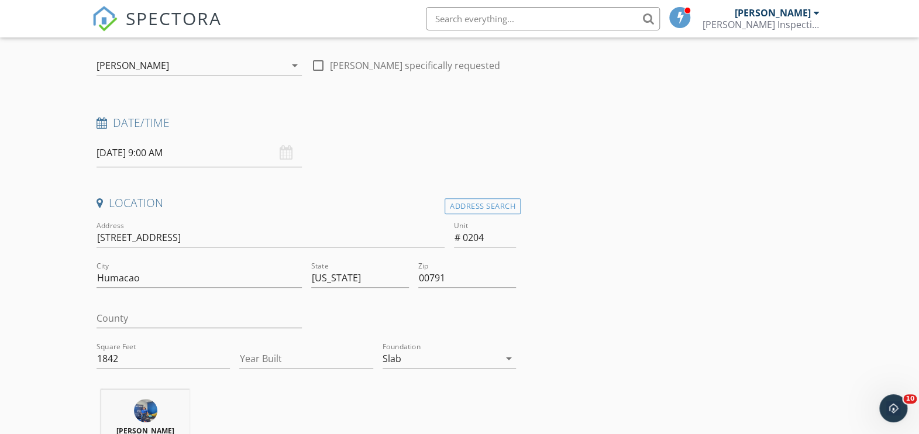
scroll to position [145, 0]
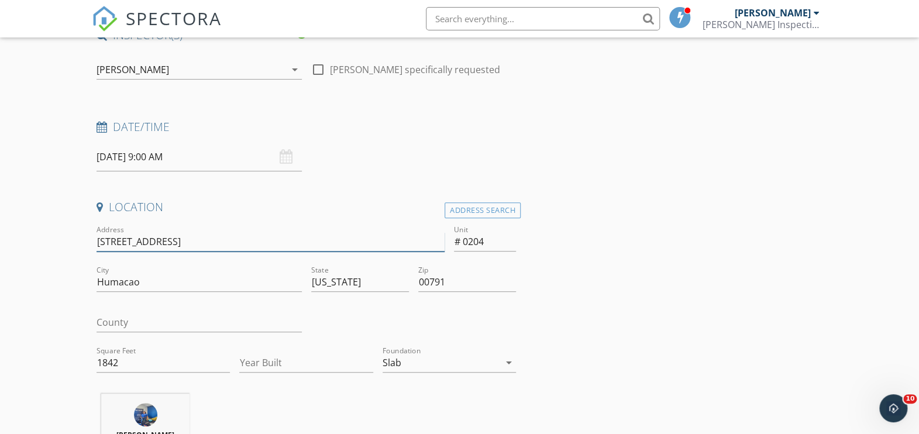
click at [180, 243] on input "180 Palmas Drive" at bounding box center [271, 241] width 348 height 19
type input "180 Palmas Drive Ha"
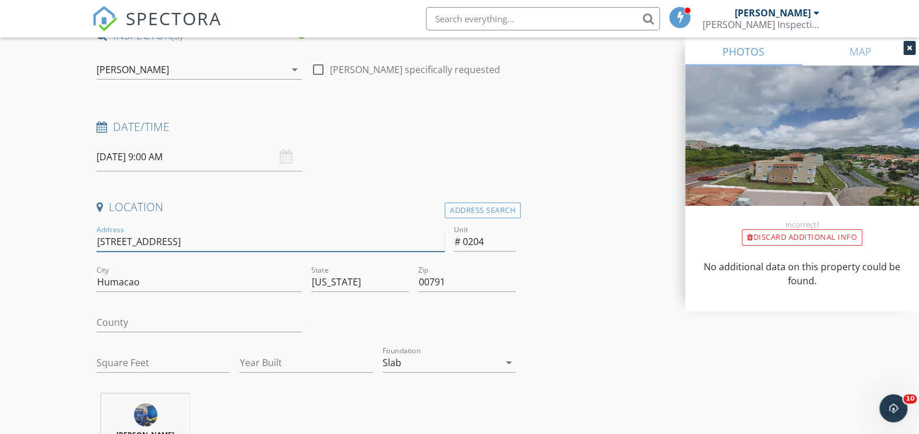
type input "180 Palmas Drive Harbour Lakes"
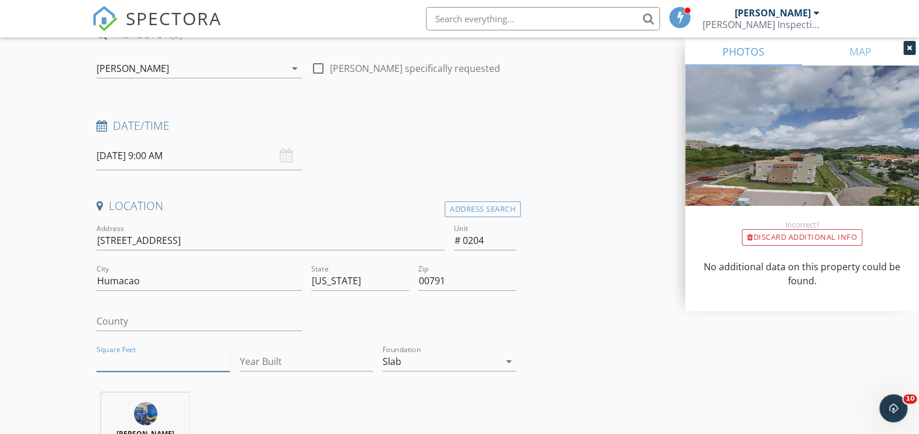
drag, startPoint x: 133, startPoint y: 365, endPoint x: 202, endPoint y: 344, distance: 71.6
click at [135, 363] on input "Square Feet" at bounding box center [163, 361] width 133 height 19
type input "1842"
click at [909, 44] on div at bounding box center [910, 48] width 12 height 14
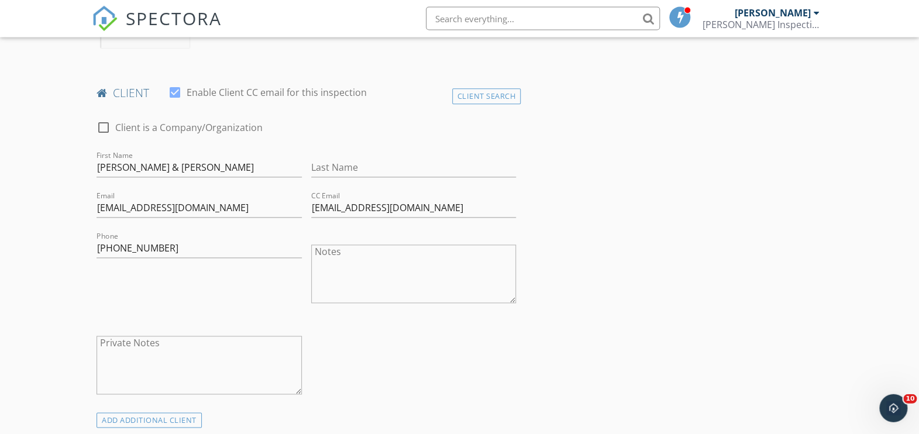
scroll to position [580, 0]
drag, startPoint x: 444, startPoint y: 207, endPoint x: 300, endPoint y: 206, distance: 143.4
click at [311, 211] on input "bjocasio00721@gmail.com" at bounding box center [413, 206] width 205 height 19
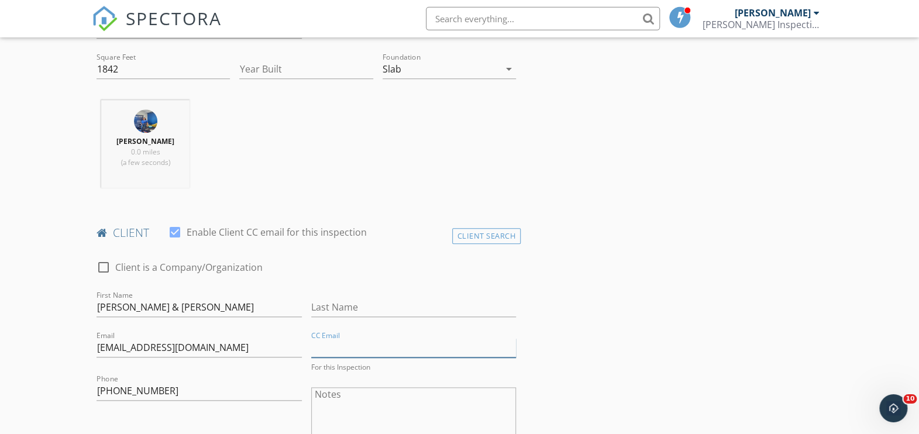
scroll to position [435, 0]
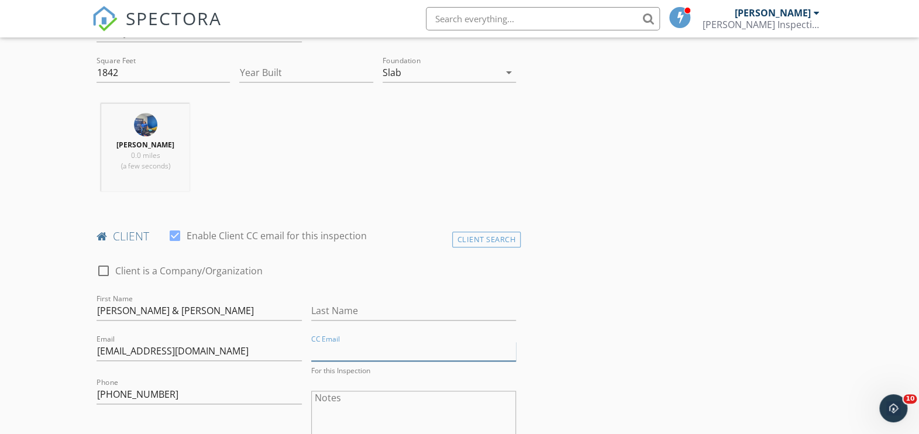
drag, startPoint x: 322, startPoint y: 346, endPoint x: 456, endPoint y: 336, distance: 133.8
click at [322, 346] on input "CC Email" at bounding box center [413, 351] width 205 height 19
type input "bjocasio0721@gmail.com"
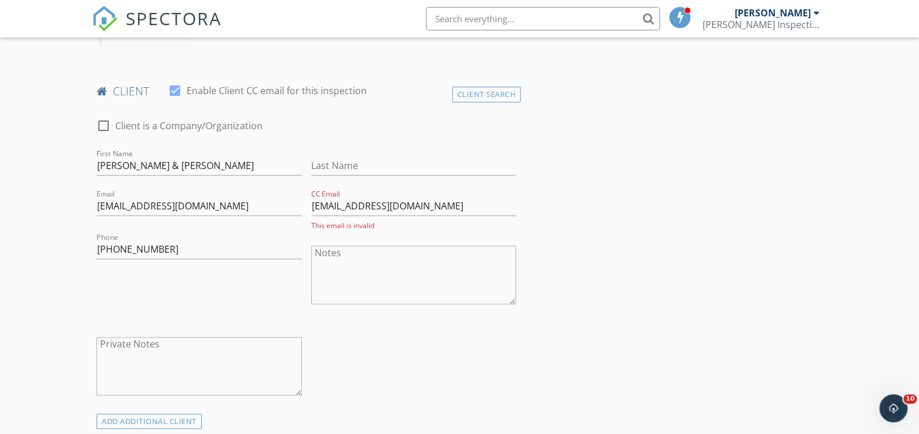
drag, startPoint x: 423, startPoint y: 206, endPoint x: 285, endPoint y: 228, distance: 139.9
click at [311, 216] on input "bjocasio0721@gmail.com" at bounding box center [413, 206] width 205 height 19
type input "bjocasion0721@gmail.com"
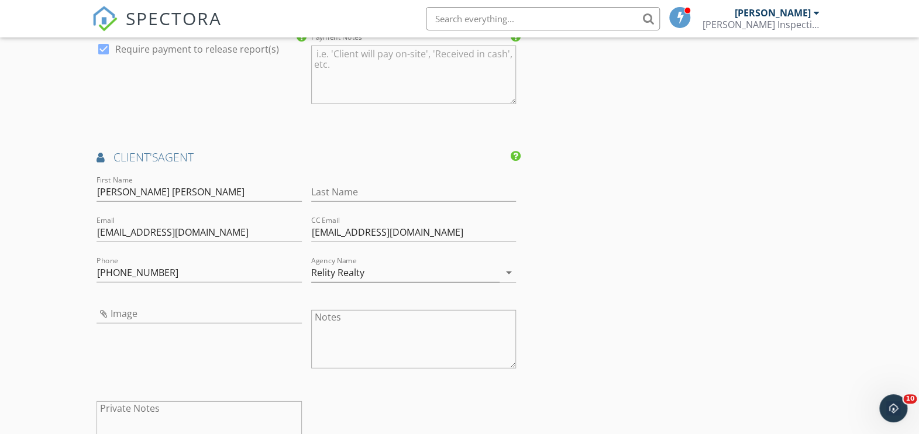
scroll to position [1436, 0]
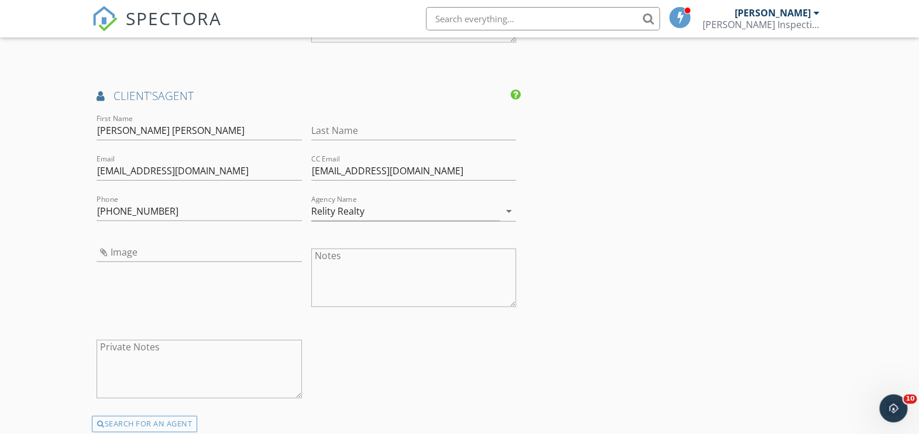
click at [145, 228] on div "Phone 787-234-8524" at bounding box center [199, 217] width 205 height 31
drag, startPoint x: 323, startPoint y: 208, endPoint x: 319, endPoint y: 272, distance: 63.3
click at [323, 211] on input "Relity Realty" at bounding box center [405, 211] width 189 height 19
drag, startPoint x: 579, startPoint y: 239, endPoint x: 401, endPoint y: 225, distance: 179.1
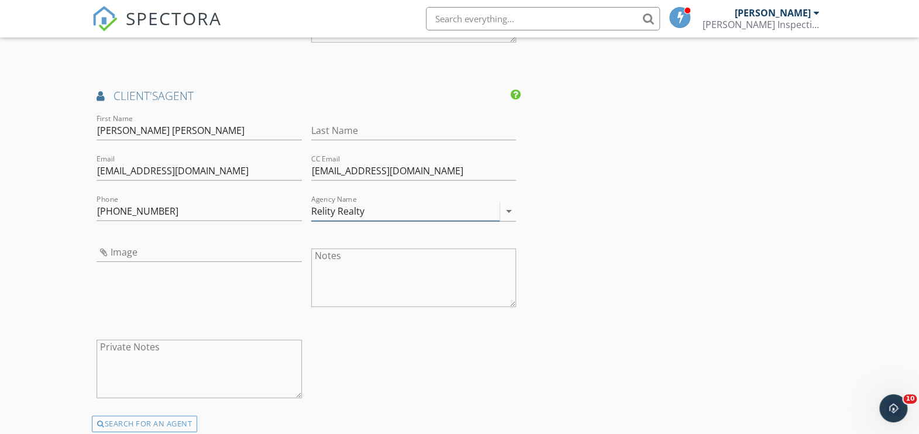
click at [322, 211] on input "Relity Realty" at bounding box center [405, 211] width 189 height 19
drag, startPoint x: 599, startPoint y: 244, endPoint x: 494, endPoint y: 235, distance: 105.8
click at [323, 211] on input "Relity Realty" at bounding box center [405, 211] width 189 height 19
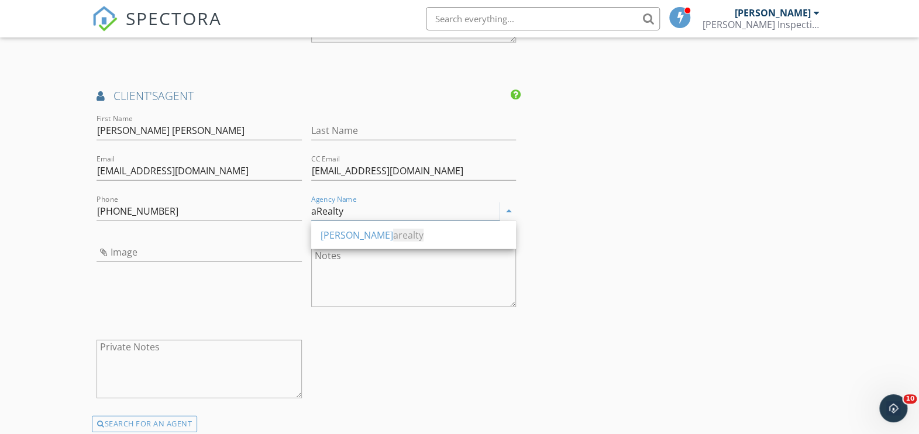
type input "aRealty"
drag, startPoint x: 329, startPoint y: 202, endPoint x: 315, endPoint y: 213, distance: 17.9
click at [313, 211] on div "Agency Name aRealty arrow_drop_down" at bounding box center [413, 214] width 205 height 39
drag, startPoint x: 356, startPoint y: 209, endPoint x: 302, endPoint y: 220, distance: 55.0
click at [311, 220] on input "aRealty" at bounding box center [405, 211] width 189 height 19
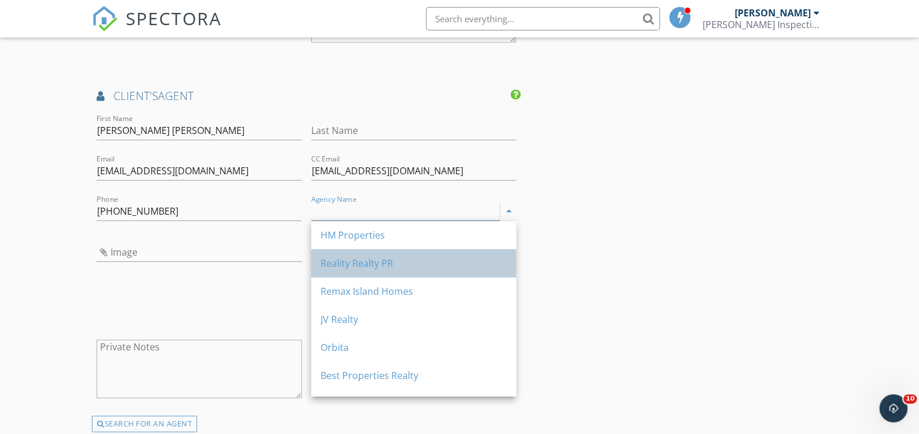
click at [356, 273] on div "Reality Realty PR" at bounding box center [414, 263] width 186 height 28
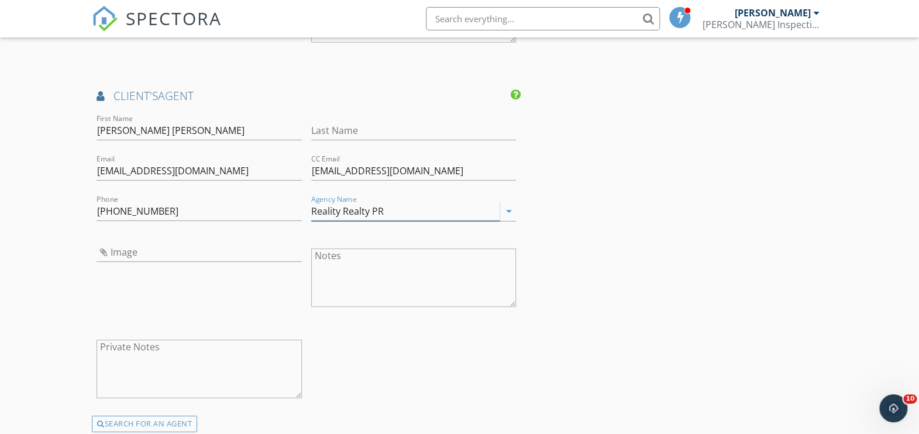
type input "Reality Realty PR"
drag, startPoint x: 208, startPoint y: 127, endPoint x: 92, endPoint y: 142, distance: 116.8
click at [97, 140] on input "[PERSON_NAME] [PERSON_NAME]" at bounding box center [199, 130] width 205 height 19
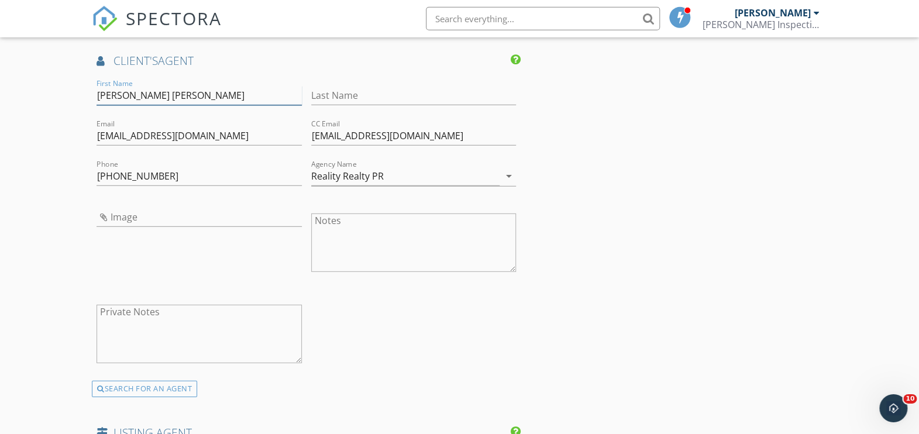
scroll to position [1580, 0]
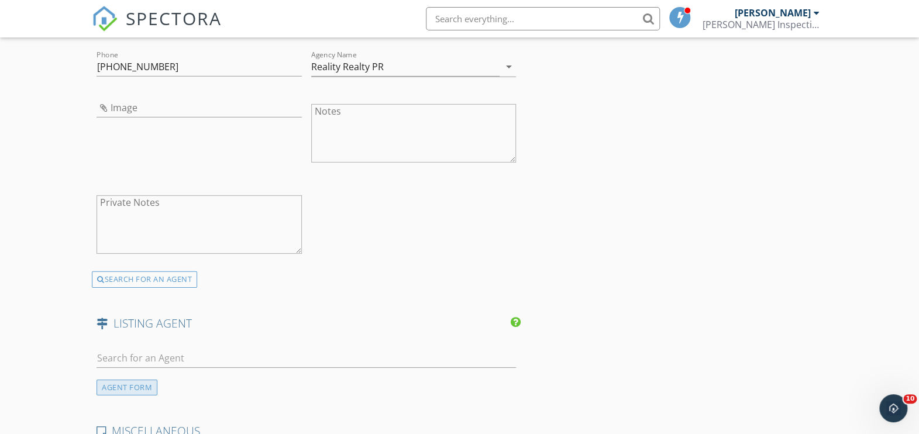
click at [126, 390] on div "AGENT FORM" at bounding box center [127, 388] width 61 height 16
click at [189, 357] on input "First Name" at bounding box center [199, 358] width 205 height 19
paste input "[PERSON_NAME] [PERSON_NAME]"
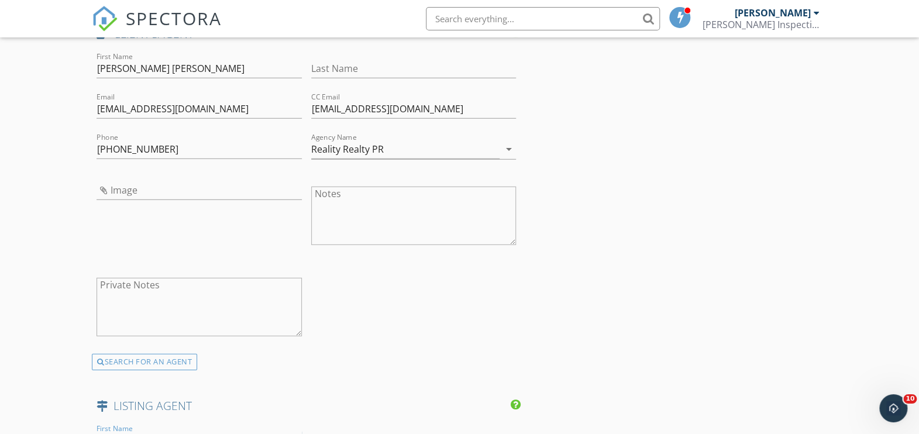
scroll to position [1290, 0]
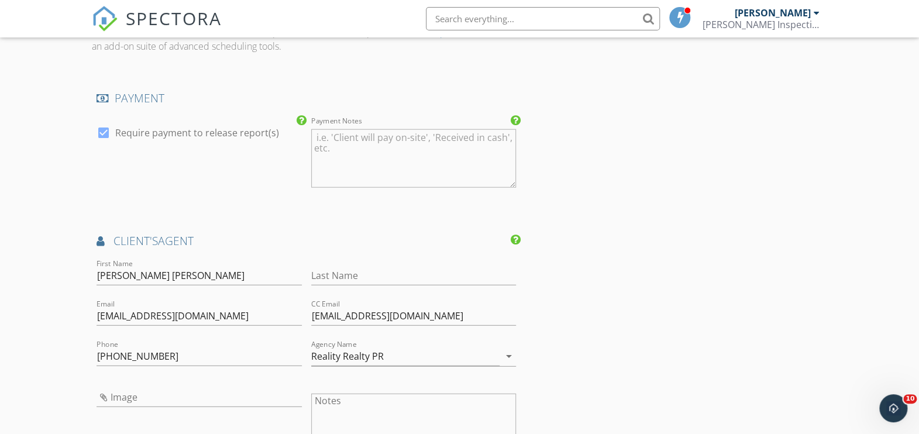
type input "[PERSON_NAME] [PERSON_NAME]"
drag, startPoint x: 244, startPoint y: 317, endPoint x: 73, endPoint y: 311, distance: 171.5
click at [97, 311] on input "calderonj@realityrealtypr.com" at bounding box center [199, 316] width 205 height 19
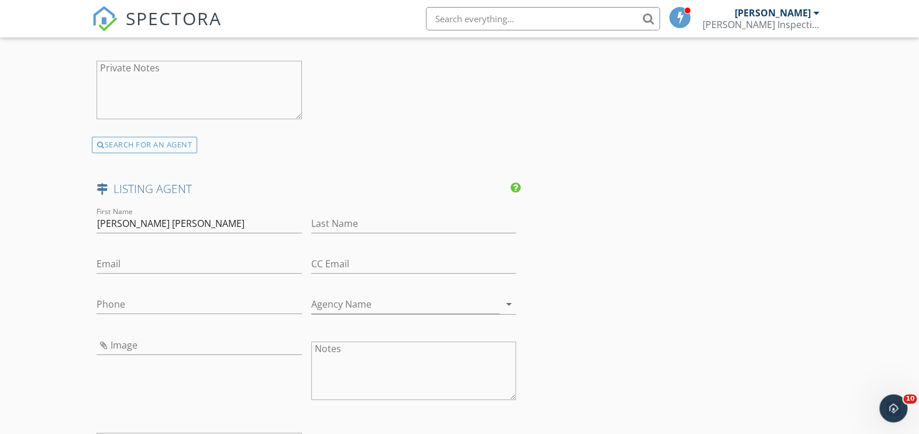
scroll to position [1725, 0]
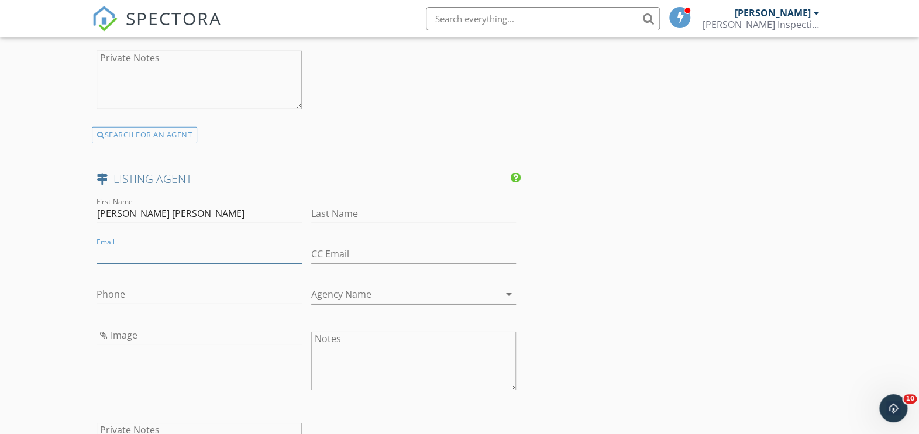
click at [131, 251] on input "Email" at bounding box center [199, 254] width 205 height 19
paste input "calderonj@realityrealtypr.com"
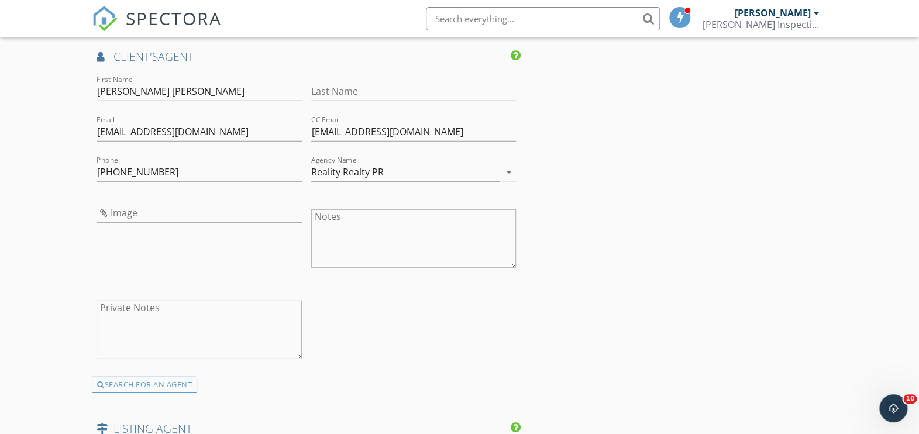
scroll to position [1436, 0]
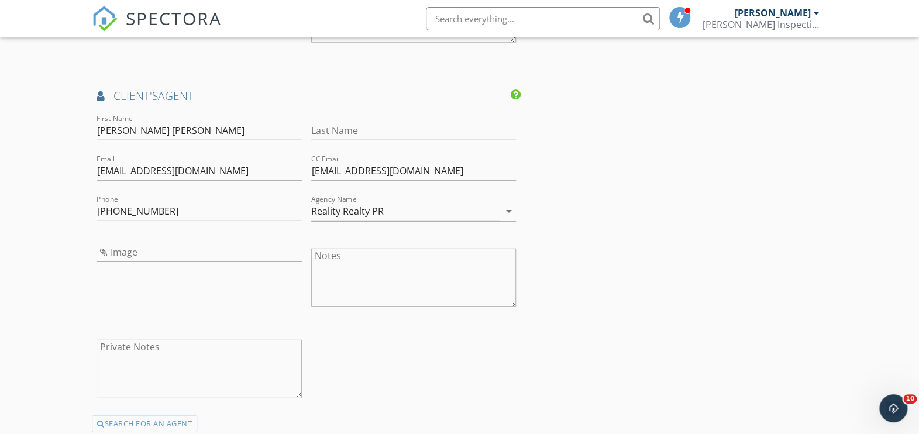
type input "calderonj@realityrealtypr.com"
drag, startPoint x: 162, startPoint y: 205, endPoint x: 84, endPoint y: 209, distance: 77.9
click at [97, 209] on input "787-234-8524" at bounding box center [199, 211] width 205 height 19
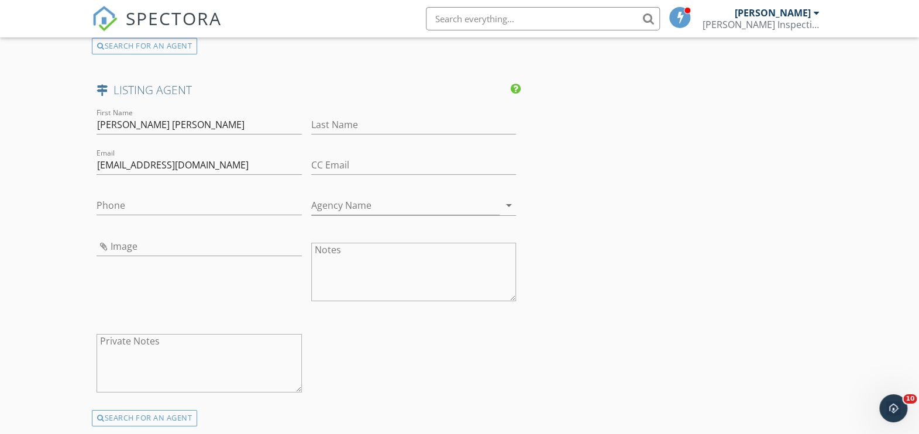
scroll to position [1870, 0]
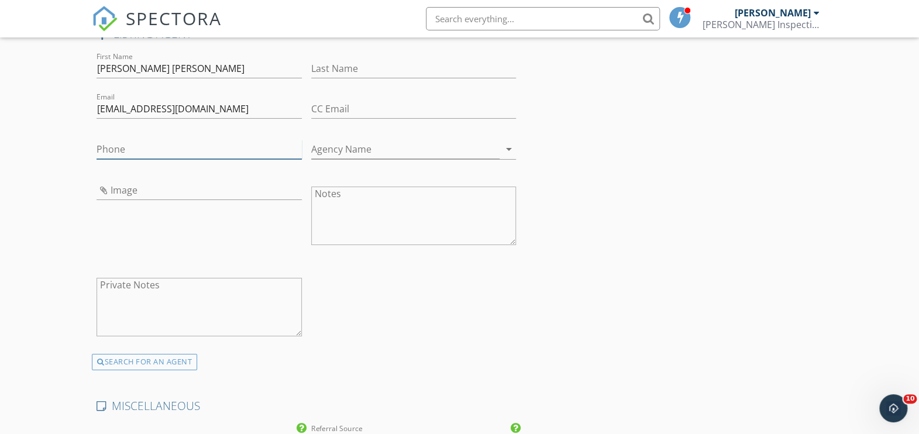
drag, startPoint x: 126, startPoint y: 145, endPoint x: 113, endPoint y: 145, distance: 13.5
click at [121, 145] on input "Phone" at bounding box center [199, 149] width 205 height 19
paste input "787-234-8524"
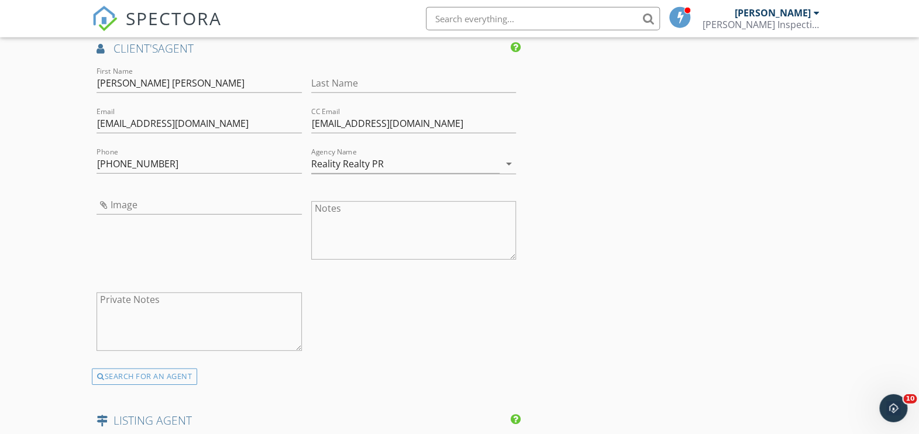
scroll to position [1436, 0]
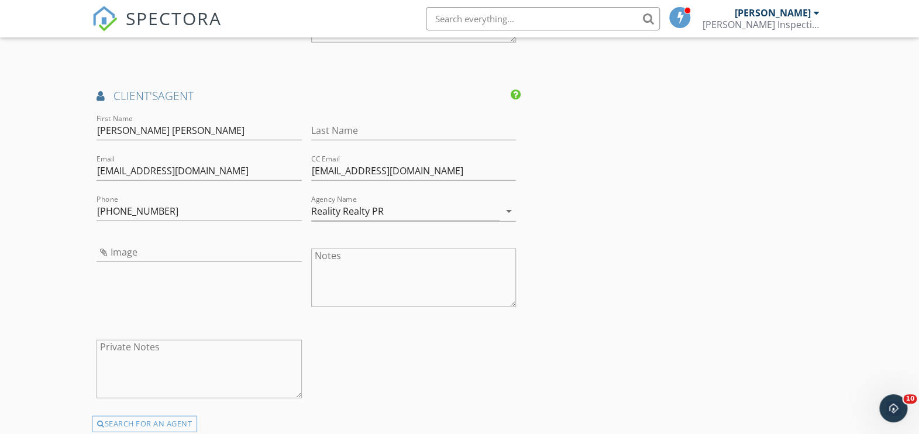
type input "787-234-8524"
drag, startPoint x: 403, startPoint y: 208, endPoint x: 395, endPoint y: 216, distance: 11.2
click at [395, 216] on input "Reality Realty PR" at bounding box center [405, 211] width 189 height 19
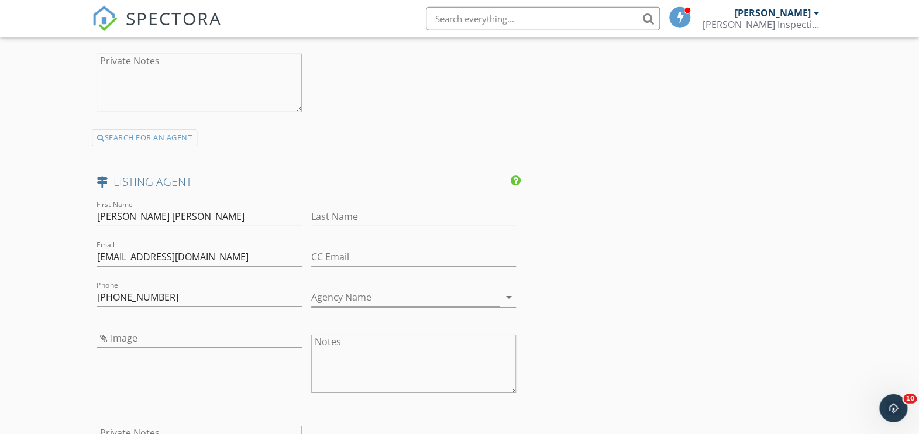
scroll to position [1725, 0]
click at [362, 290] on input "Agency Name" at bounding box center [405, 294] width 189 height 19
paste input "Reality Realty PR"
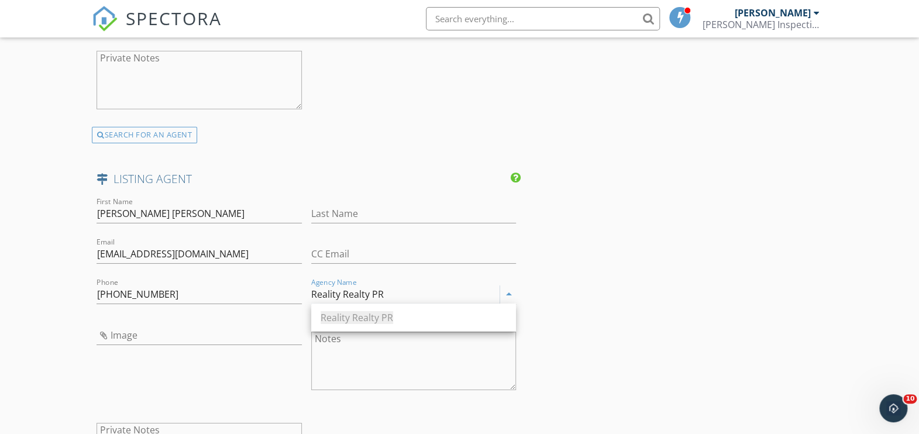
type input "Reality Realty PR"
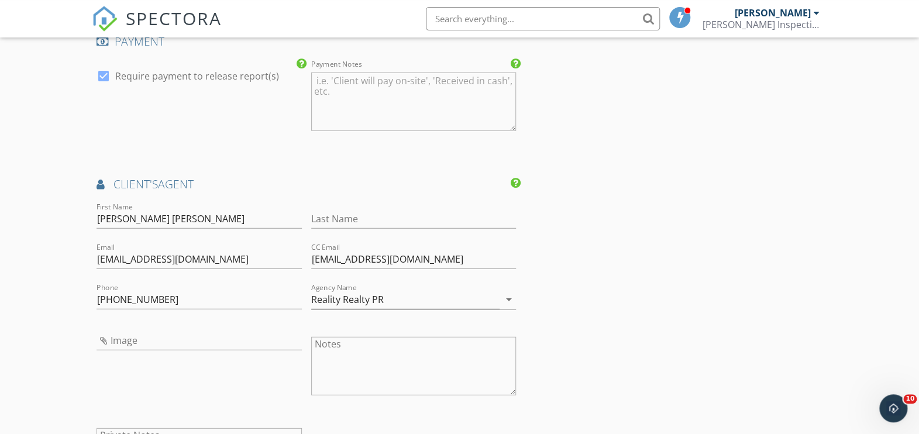
scroll to position [1290, 0]
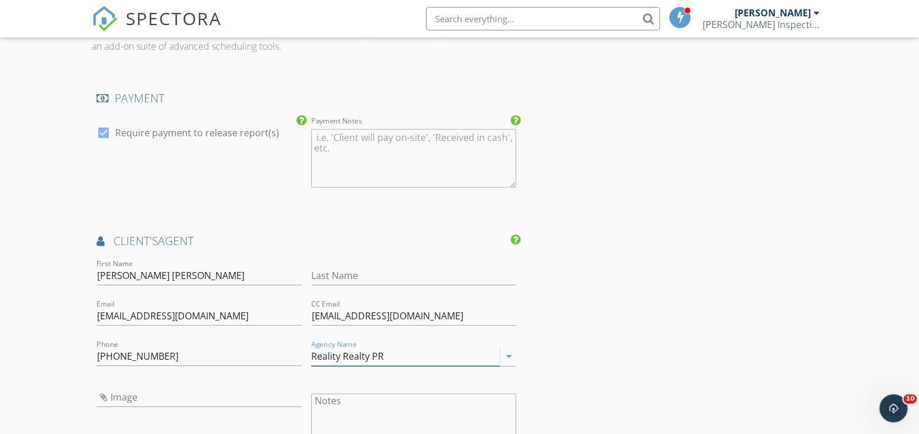
click at [393, 354] on input "Reality Realty PR" at bounding box center [405, 356] width 189 height 19
click at [667, 339] on div "INSPECTOR(S) check_box_outline_blank Juan Ayuso check_box_outline_blank Edwin T…" at bounding box center [460, 139] width 736 height 2515
drag, startPoint x: 237, startPoint y: 315, endPoint x: 173, endPoint y: 298, distance: 65.9
click at [98, 307] on input "calderonj@realityrealtypr.com" at bounding box center [199, 316] width 205 height 19
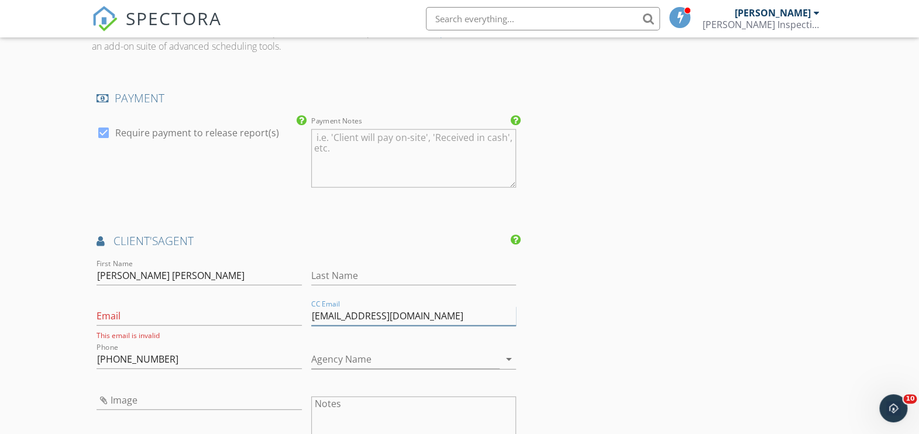
drag, startPoint x: 455, startPoint y: 320, endPoint x: 280, endPoint y: 312, distance: 175.1
click at [311, 312] on input "voliveras@blueribbonpr.com" at bounding box center [413, 316] width 205 height 19
drag, startPoint x: 193, startPoint y: 311, endPoint x: 185, endPoint y: 315, distance: 8.6
click at [192, 313] on input "Email" at bounding box center [199, 316] width 205 height 19
paste input "voliveras@blueribbonpr.com"
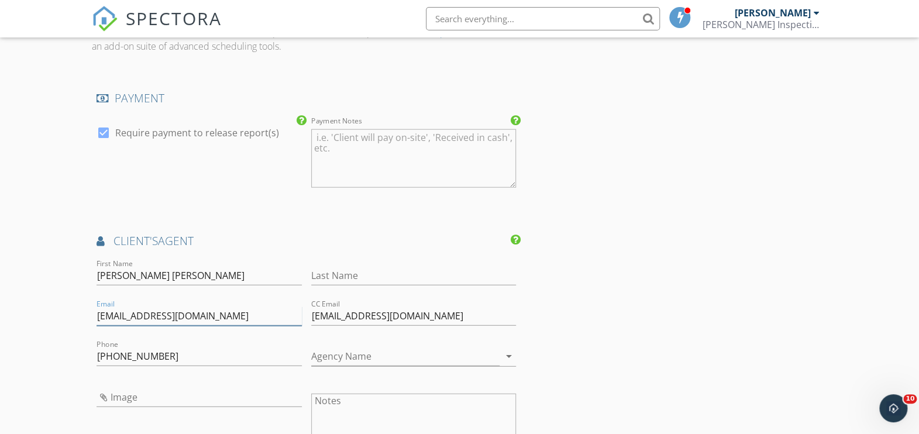
type input "voliveras@blueribbonpr.com"
drag, startPoint x: 299, startPoint y: 350, endPoint x: 330, endPoint y: 339, distance: 32.8
click at [302, 347] on input "787-234-8524" at bounding box center [199, 356] width 205 height 19
drag, startPoint x: 394, startPoint y: 317, endPoint x: 280, endPoint y: 303, distance: 114.4
click at [311, 311] on input "voliveras@blueribbonpr.com" at bounding box center [413, 316] width 205 height 19
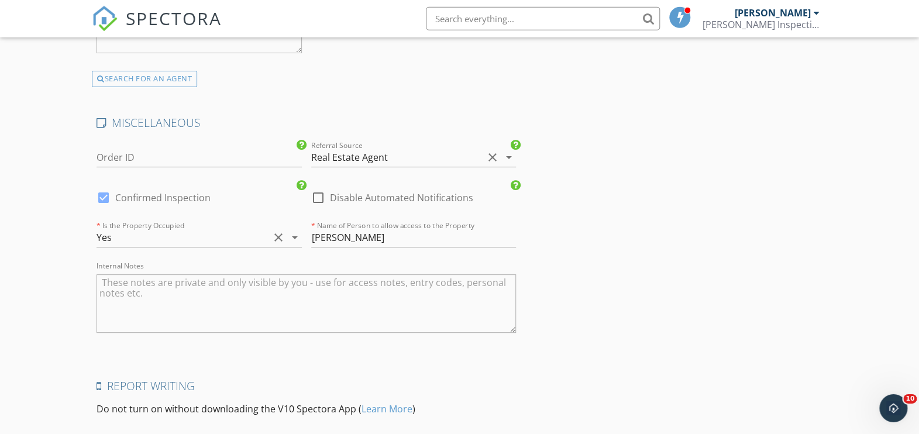
scroll to position [2159, 0]
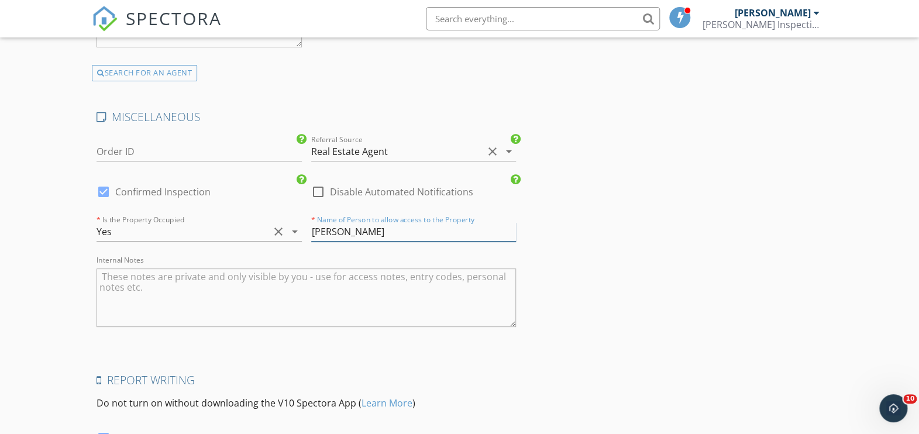
drag, startPoint x: 397, startPoint y: 236, endPoint x: 305, endPoint y: 248, distance: 92.7
click at [311, 242] on input "[PERSON_NAME]" at bounding box center [413, 231] width 205 height 19
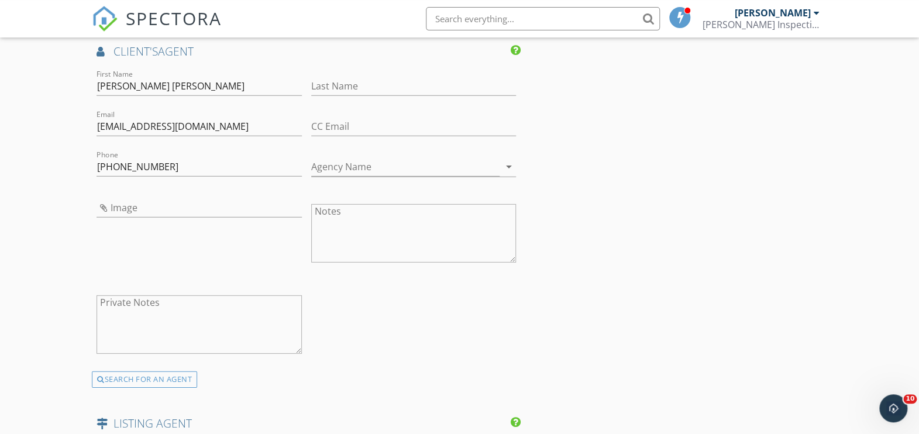
scroll to position [1436, 0]
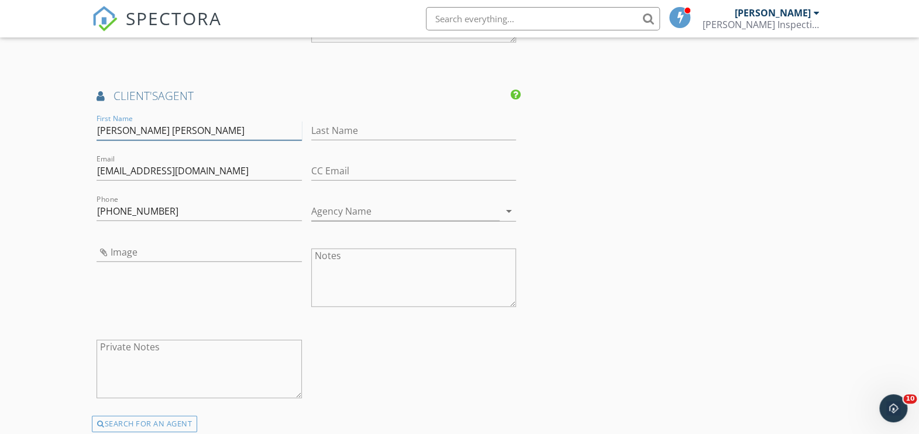
drag, startPoint x: 199, startPoint y: 133, endPoint x: 78, endPoint y: 128, distance: 120.7
click at [97, 132] on input "[PERSON_NAME] [PERSON_NAME]" at bounding box center [199, 130] width 205 height 19
paste input "[PERSON_NAME]"
type input "[PERSON_NAME]"
drag, startPoint x: 175, startPoint y: 207, endPoint x: 1, endPoint y: 206, distance: 174.4
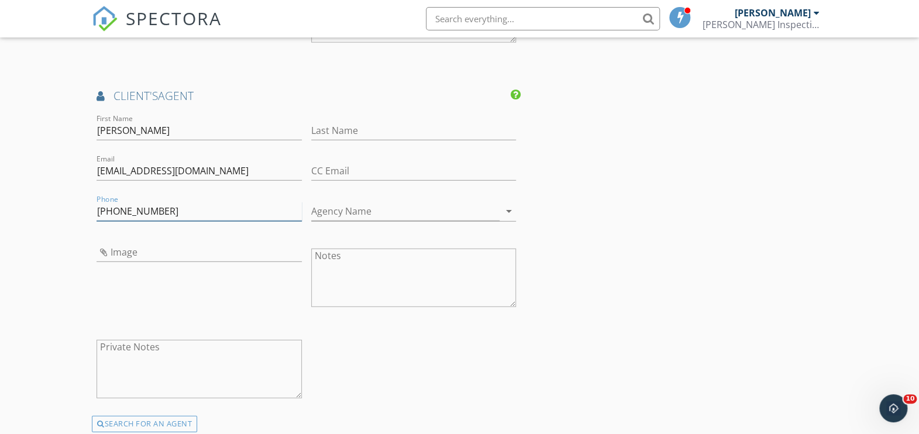
click at [97, 221] on input "787-234-8524" at bounding box center [199, 211] width 205 height 19
type input "787-554-0201"
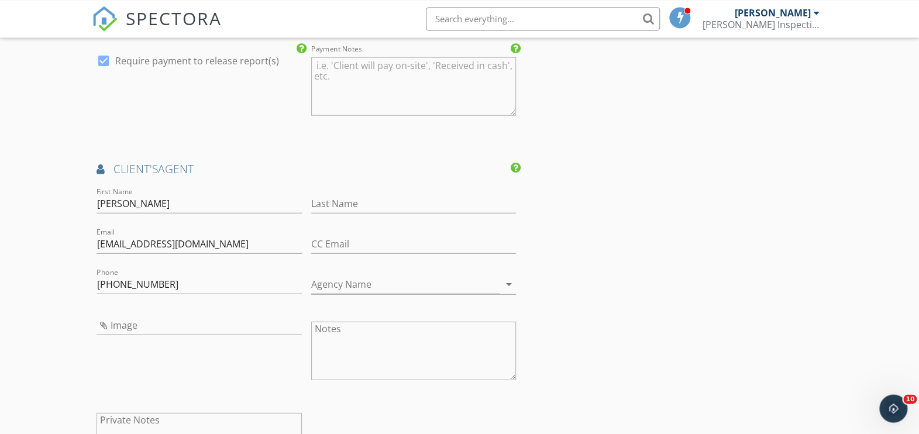
scroll to position [1290, 0]
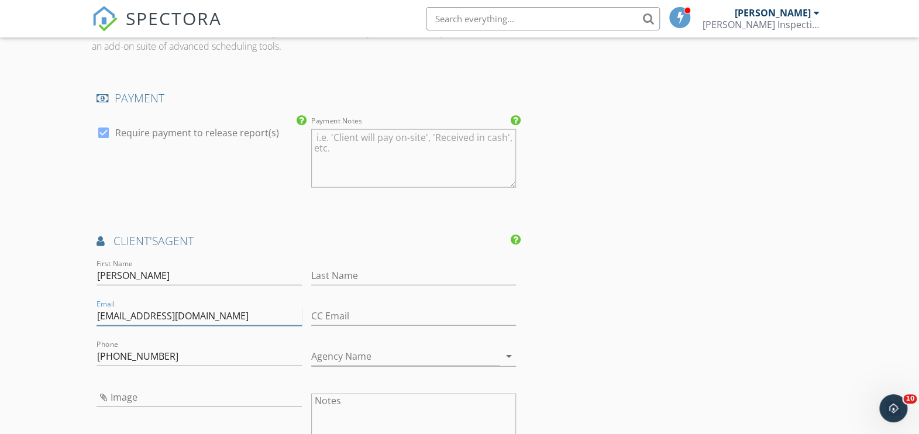
drag, startPoint x: 232, startPoint y: 311, endPoint x: 212, endPoint y: 311, distance: 20.5
click at [212, 311] on input "voliveras@blueribbonpr.com" at bounding box center [199, 316] width 205 height 19
drag, startPoint x: 656, startPoint y: 249, endPoint x: 574, endPoint y: 263, distance: 83.0
click at [649, 249] on div "INSPECTOR(S) check_box_outline_blank Juan Ayuso check_box_outline_blank Edwin T…" at bounding box center [460, 139] width 736 height 2515
drag, startPoint x: 202, startPoint y: 317, endPoint x: 150, endPoint y: 315, distance: 52.1
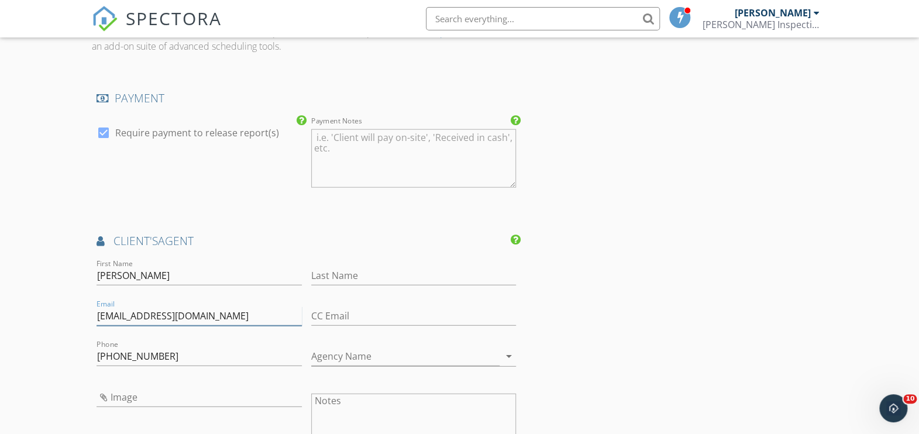
click at [149, 315] on input "voliveras@blueribbonpr.com" at bounding box center [199, 316] width 205 height 19
drag, startPoint x: 747, startPoint y: 231, endPoint x: 733, endPoint y: 237, distance: 14.7
click at [746, 231] on div "INSPECTOR(S) check_box_outline_blank Juan Ayuso check_box_outline_blank Edwin T…" at bounding box center [460, 139] width 736 height 2515
click at [146, 313] on input "voliveras@blueribbonpr.com" at bounding box center [199, 316] width 205 height 19
drag, startPoint x: 147, startPoint y: 314, endPoint x: 193, endPoint y: 314, distance: 45.6
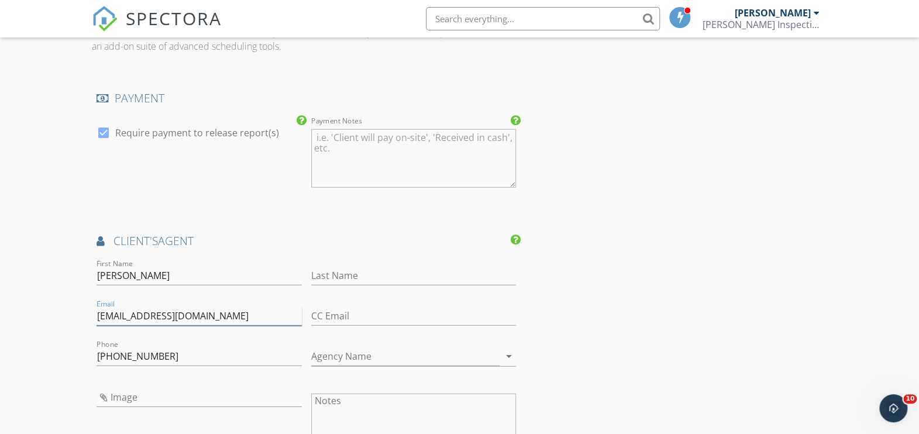
click at [193, 314] on input "voliveras@blueribbonpr.com" at bounding box center [199, 316] width 205 height 19
click at [357, 356] on input "Agency Name" at bounding box center [405, 356] width 189 height 19
paste input "lueribbonpr"
click at [311, 356] on input "lueribbonpr" at bounding box center [405, 356] width 189 height 19
type input "Blueribbonpr"
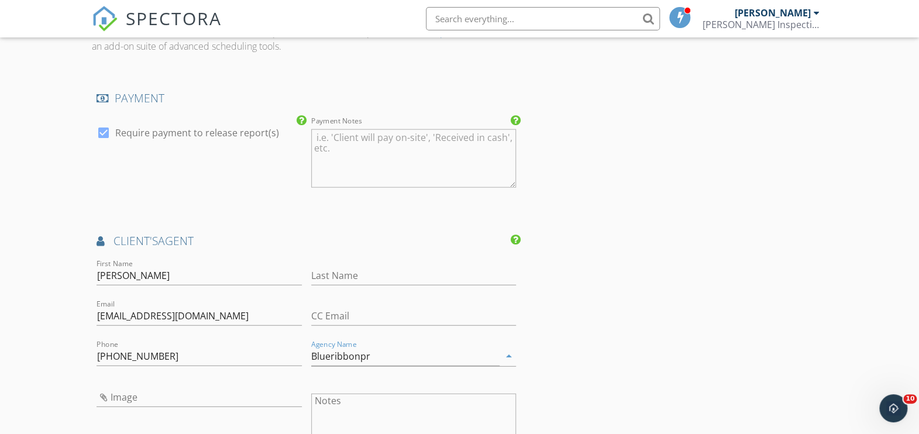
click at [635, 347] on div "INSPECTOR(S) check_box_outline_blank Juan Ayuso check_box_outline_blank Edwin T…" at bounding box center [460, 139] width 736 height 2515
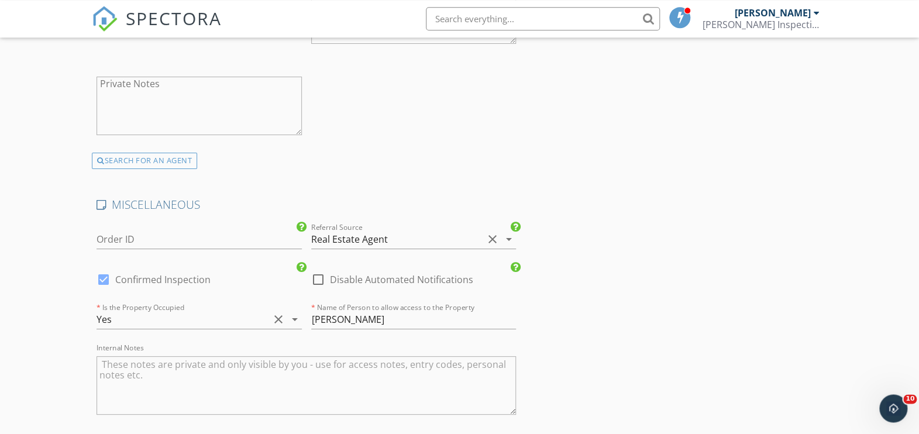
scroll to position [2134, 0]
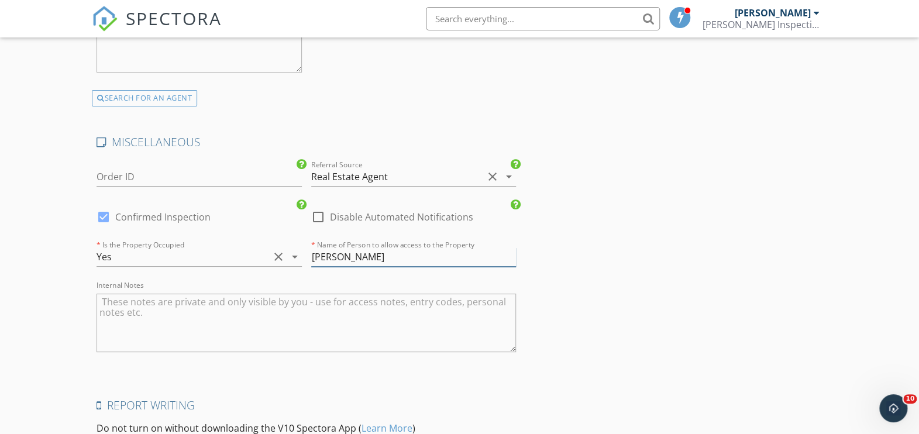
click at [419, 259] on input "[PERSON_NAME]" at bounding box center [413, 257] width 205 height 19
type input "Veronica Oliveras Reyes -787-554-0201"
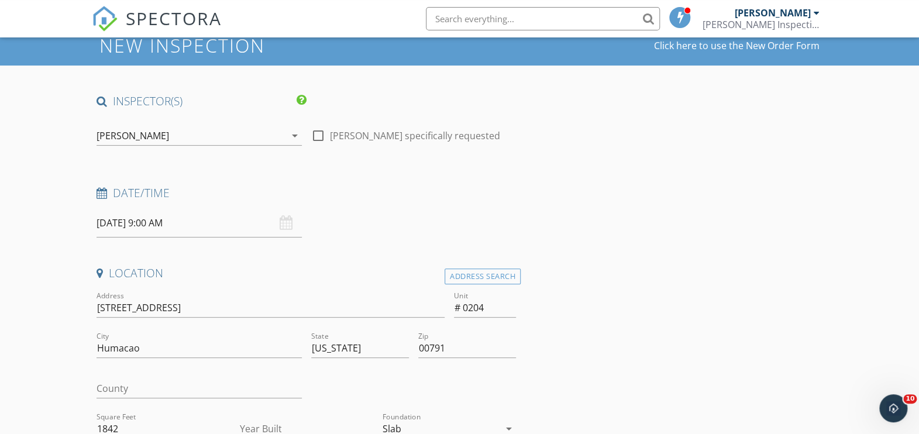
scroll to position [145, 0]
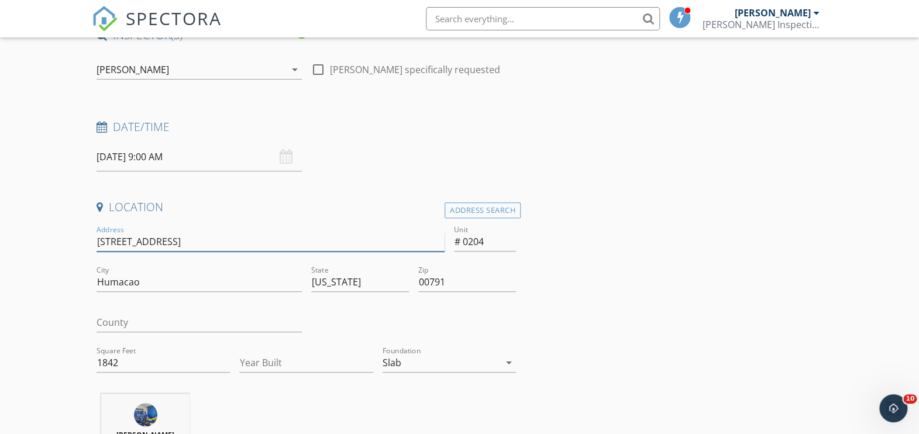
click at [241, 242] on input "180 Palmas Drive Harbour Lakes" at bounding box center [271, 241] width 348 height 19
type input "180 Palmas Drive Harbour Lakes pLAMAS dEL mar"
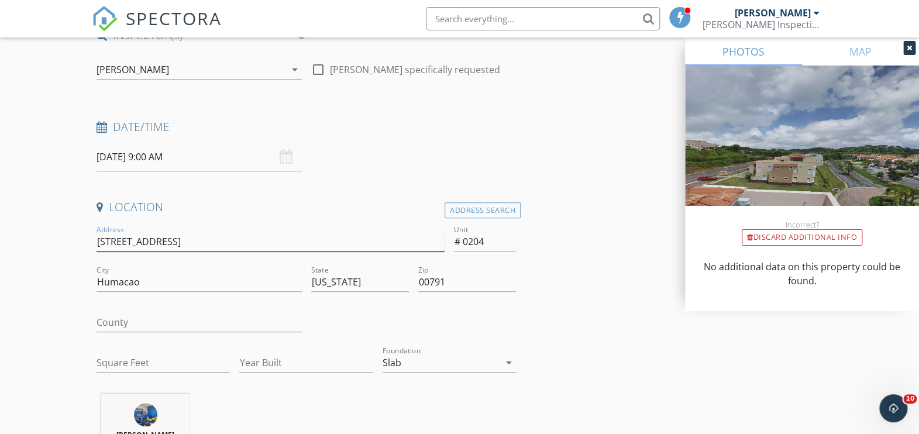
click at [175, 241] on input "180 Palmas Drive Harbour Lakes Palmas Del MAR" at bounding box center [271, 241] width 348 height 19
click at [908, 48] on icon at bounding box center [909, 47] width 5 height 7
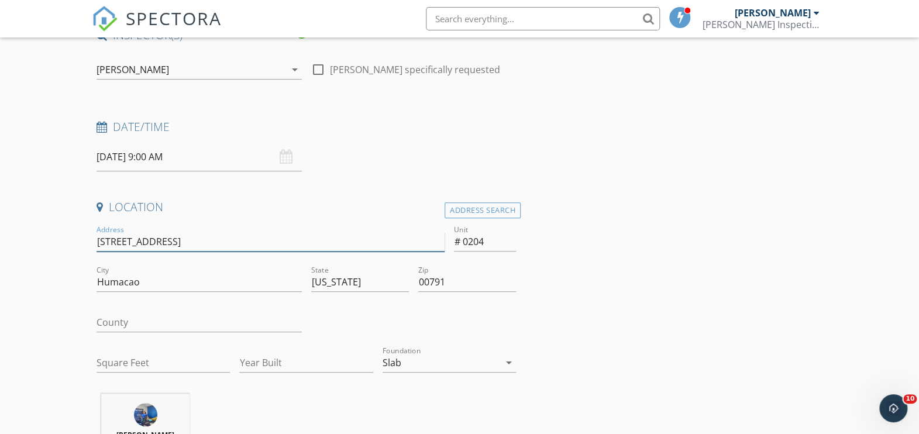
drag, startPoint x: 322, startPoint y: 237, endPoint x: 287, endPoint y: 255, distance: 39.8
click at [302, 242] on input "180 Palmas Drive,Harbour Lakes Palmas Del MAR" at bounding box center [271, 241] width 348 height 19
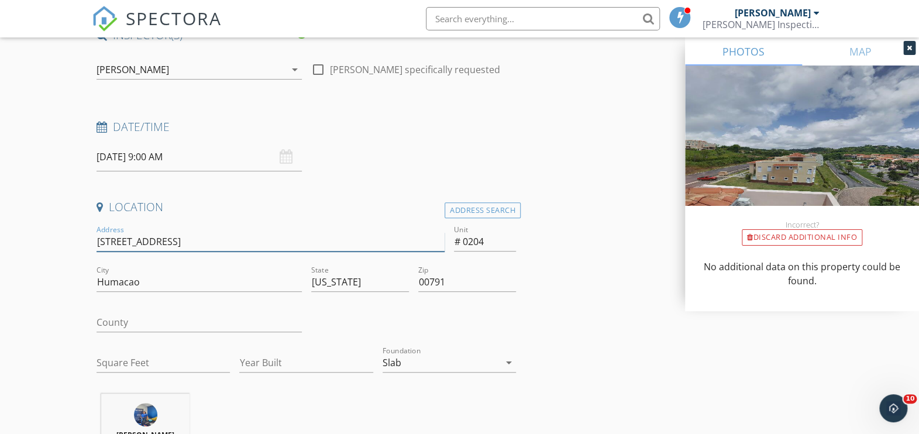
type input "180 Palmas Drive,Harbour Lakes Palmas Del Mar"
click at [907, 50] on icon at bounding box center [909, 47] width 5 height 7
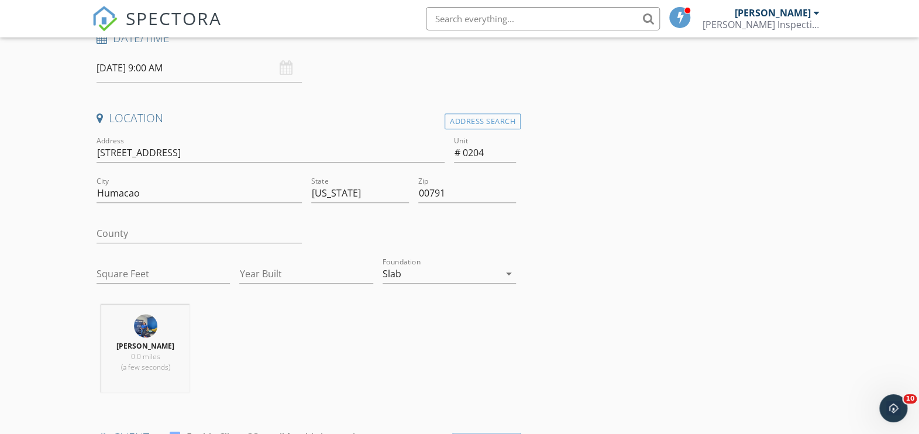
scroll to position [289, 0]
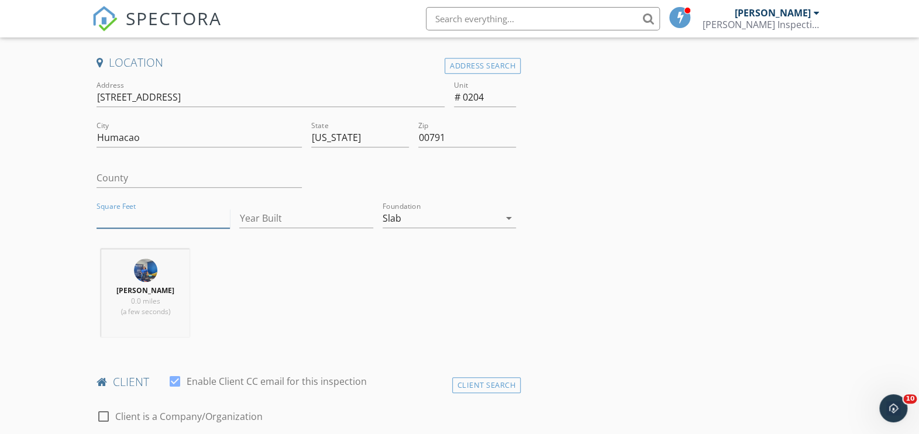
click at [145, 217] on input "Square Feet" at bounding box center [163, 218] width 133 height 19
type input "1842"
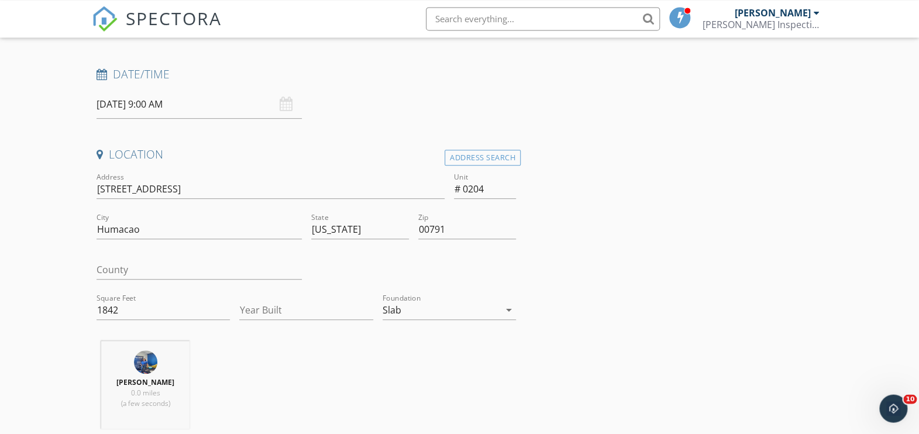
scroll to position [145, 0]
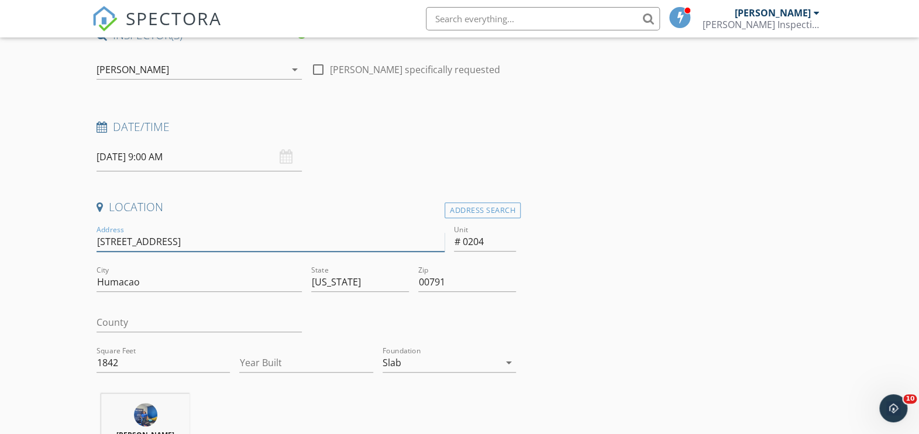
click at [176, 244] on input "180 Palmas Drive,Harbour Lakes Palmas Del Mar" at bounding box center [271, 241] width 348 height 19
type input "180 Palmas Drive, Harbour Lakes Palmas Del Mar"
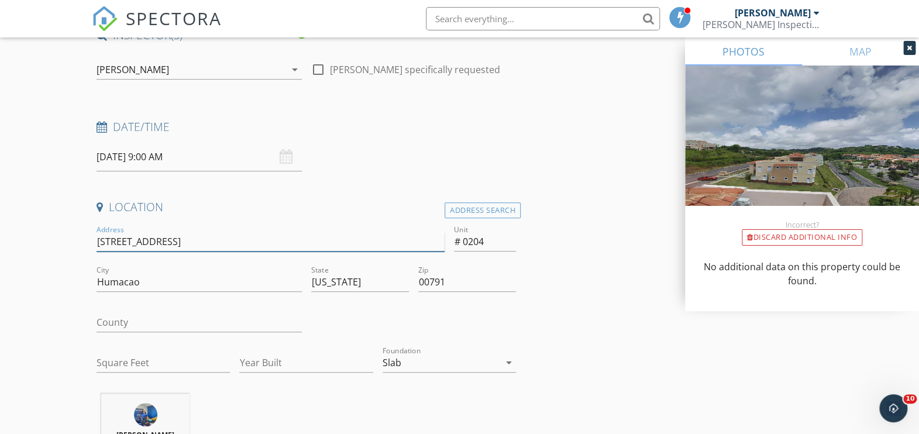
type input "180 Palmas Drive, Harbour Lakes Palmas Del Mar"
click at [906, 49] on div at bounding box center [910, 48] width 12 height 14
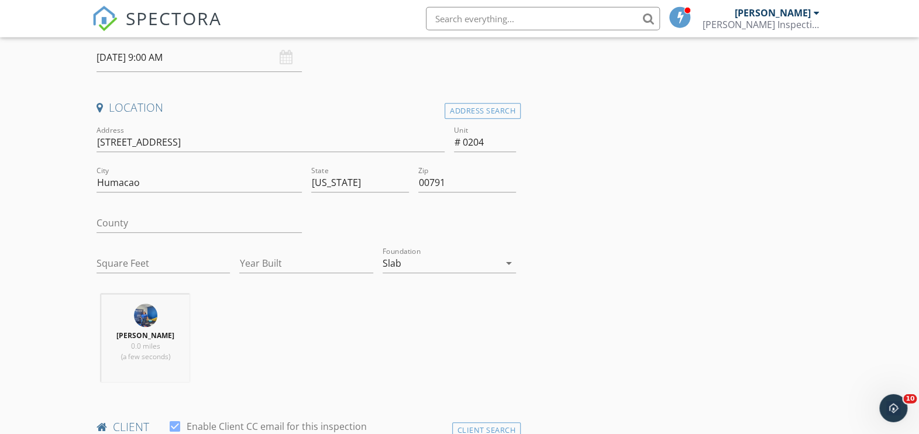
scroll to position [289, 0]
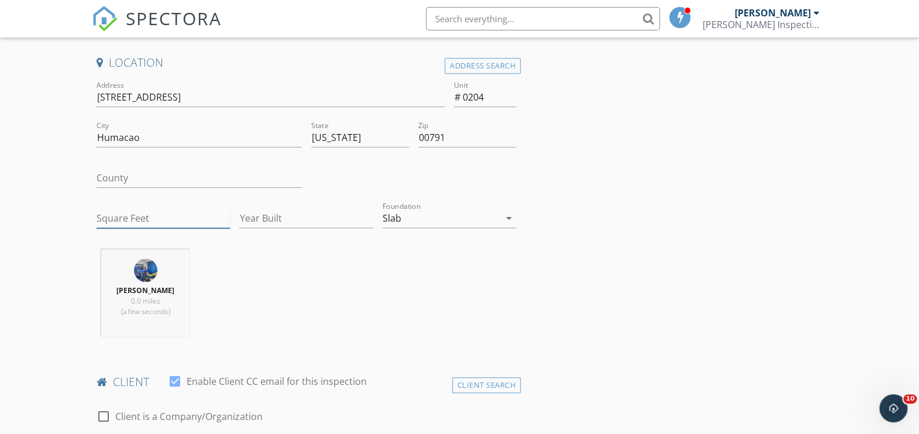
click at [157, 215] on input "Square Feet" at bounding box center [163, 218] width 133 height 19
type input "1842"
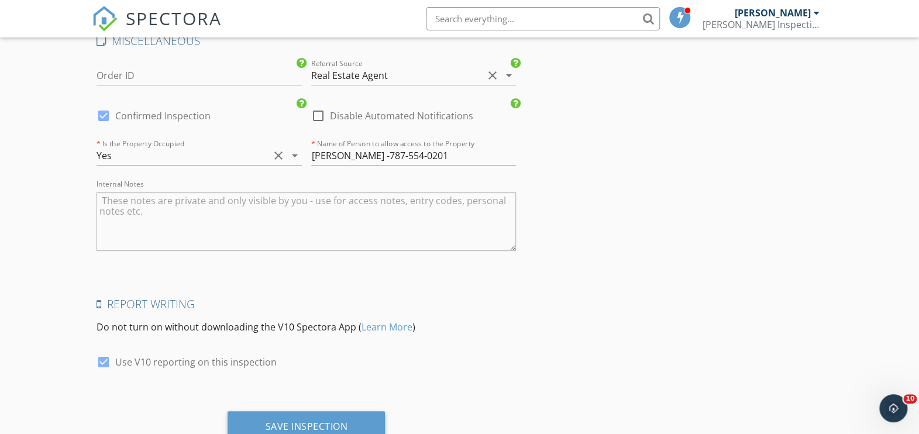
scroll to position [2278, 0]
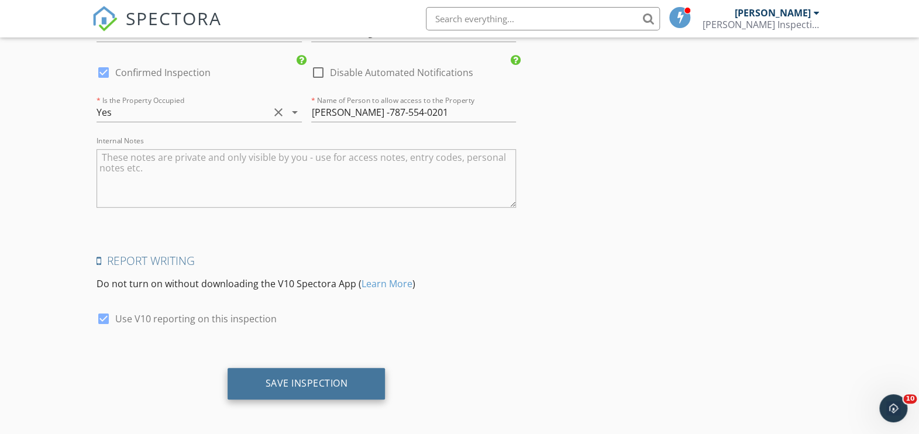
click at [299, 377] on div "Save Inspection" at bounding box center [306, 383] width 83 height 12
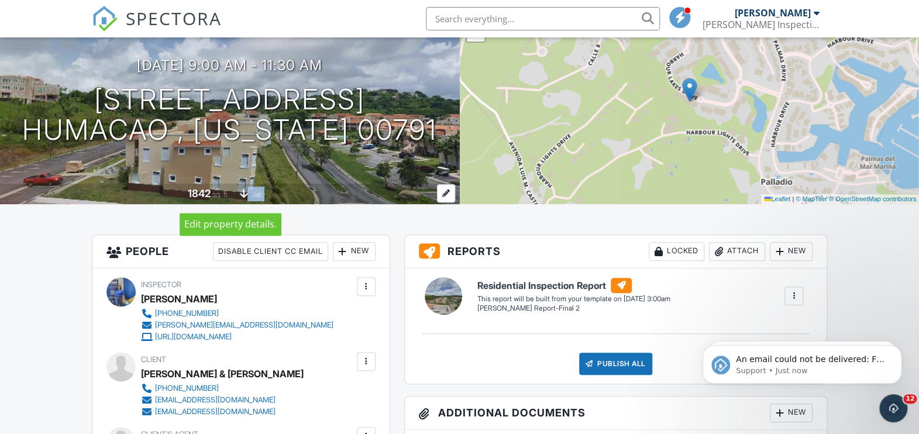
click at [292, 196] on div "1842 sq. ft. slab" at bounding box center [230, 194] width 460 height 20
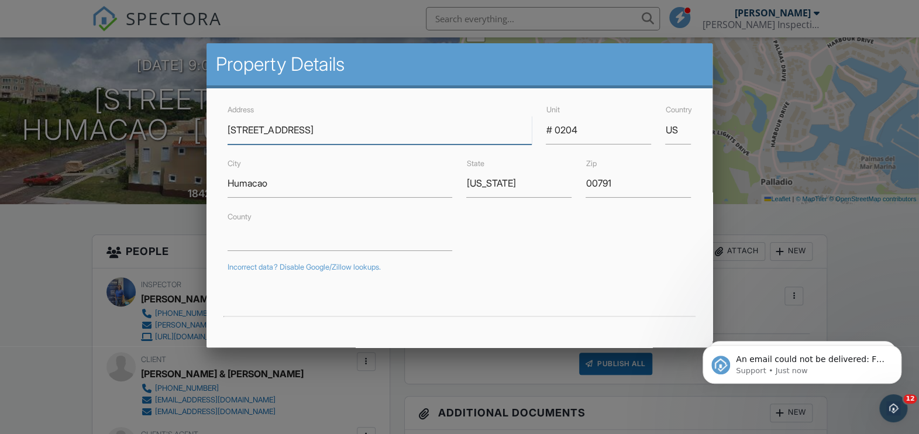
scroll to position [159, 0]
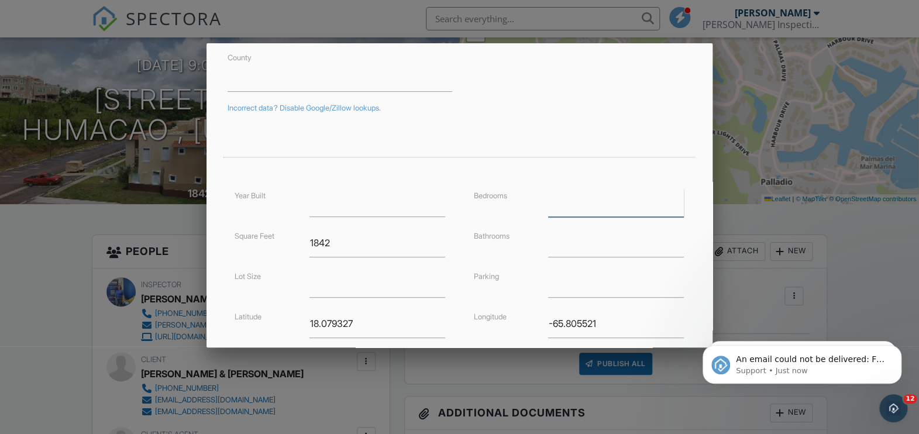
click at [579, 206] on input "number" at bounding box center [616, 202] width 136 height 29
type input "3"
drag, startPoint x: 584, startPoint y: 247, endPoint x: 595, endPoint y: 249, distance: 11.4
click at [584, 248] on input "number" at bounding box center [616, 243] width 136 height 29
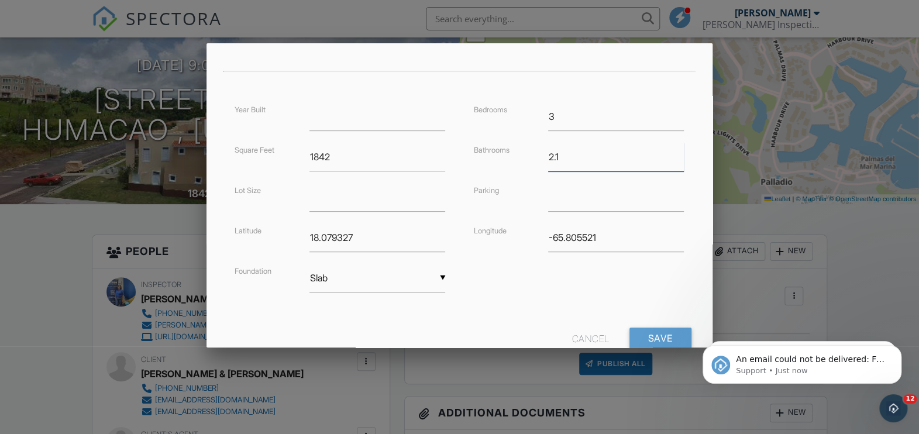
scroll to position [260, 0]
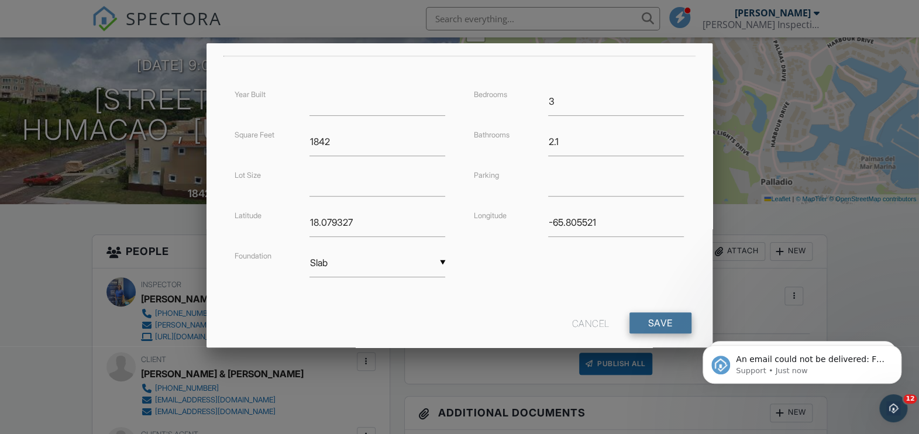
click at [667, 324] on input "Save" at bounding box center [661, 323] width 62 height 21
type input "2"
click at [662, 326] on input "Save" at bounding box center [661, 323] width 62 height 21
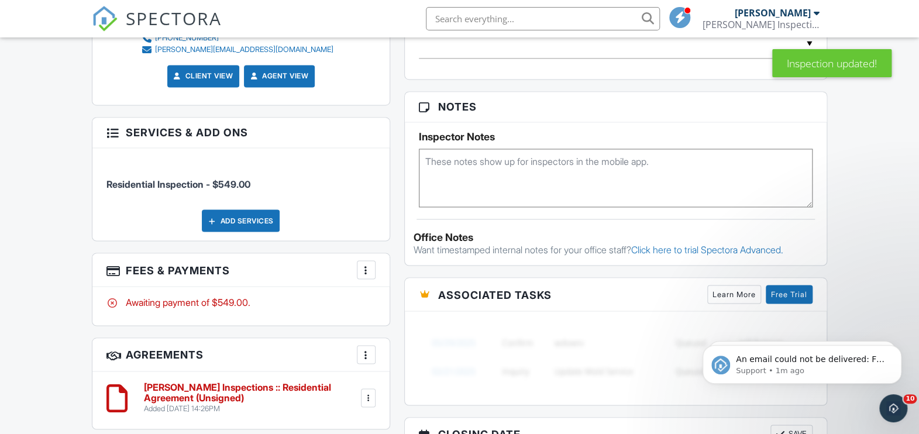
scroll to position [1013, 0]
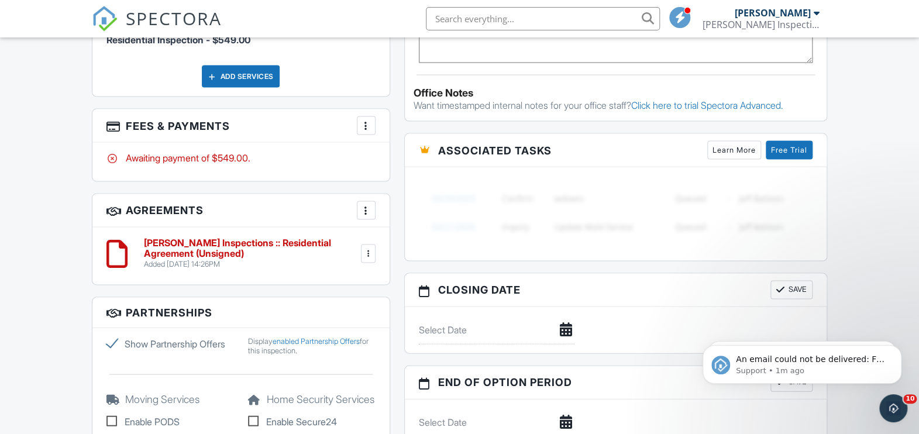
click at [255, 248] on h6 "Ayuso Inspections :: Residential Agreement (Unsigned)" at bounding box center [251, 248] width 215 height 20
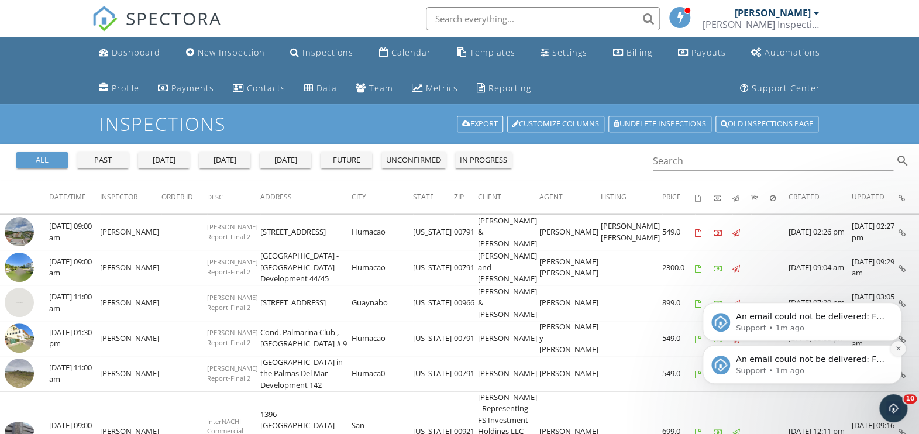
click at [899, 351] on icon "Dismiss notification" at bounding box center [898, 348] width 6 height 6
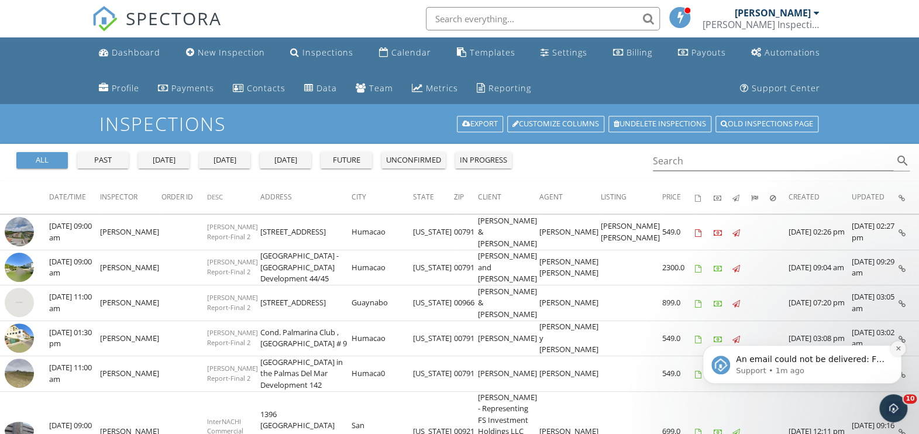
click at [898, 346] on icon "Dismiss notification" at bounding box center [898, 348] width 6 height 6
